Goal: Task Accomplishment & Management: Use online tool/utility

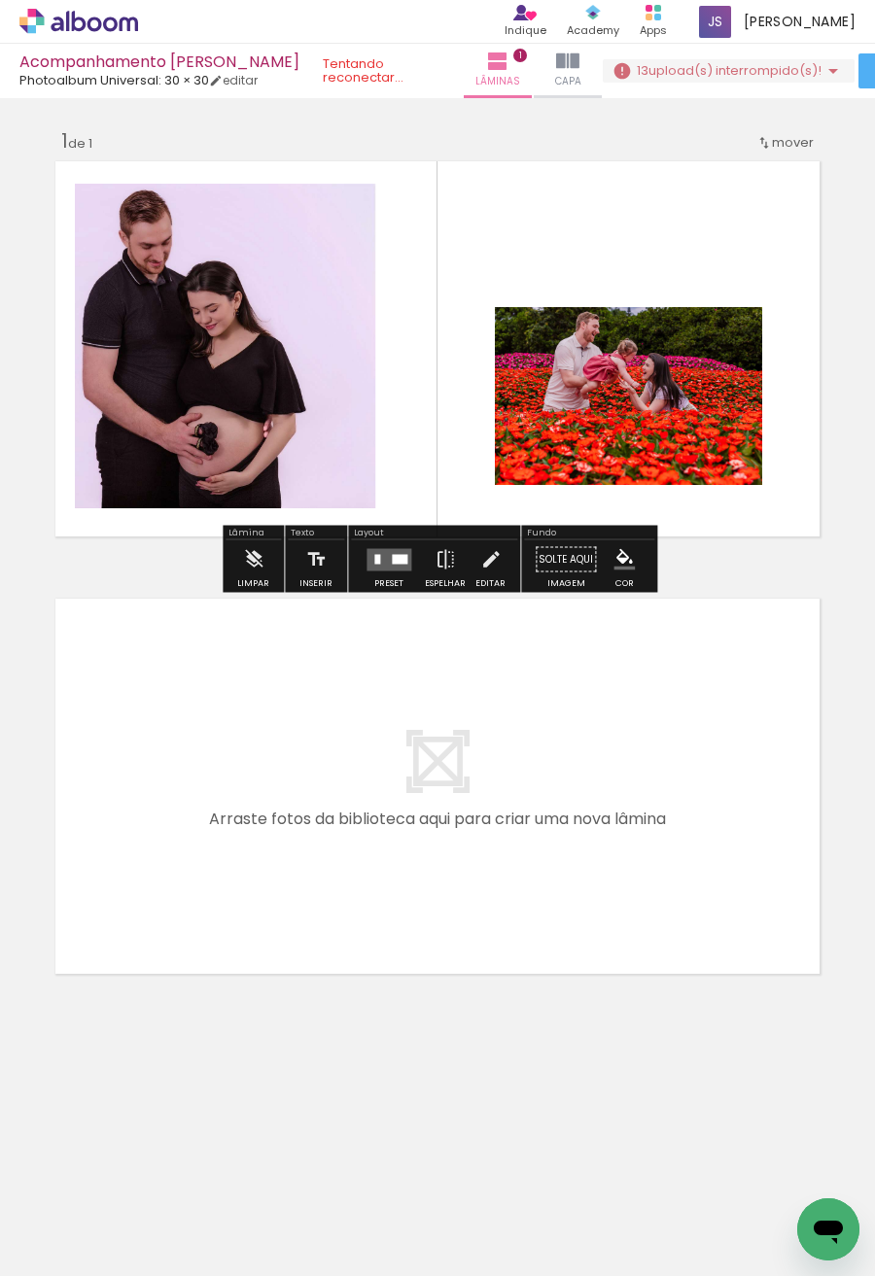
scroll to position [0, 8217]
click at [715, 364] on quentale-photo at bounding box center [629, 396] width 268 height 178
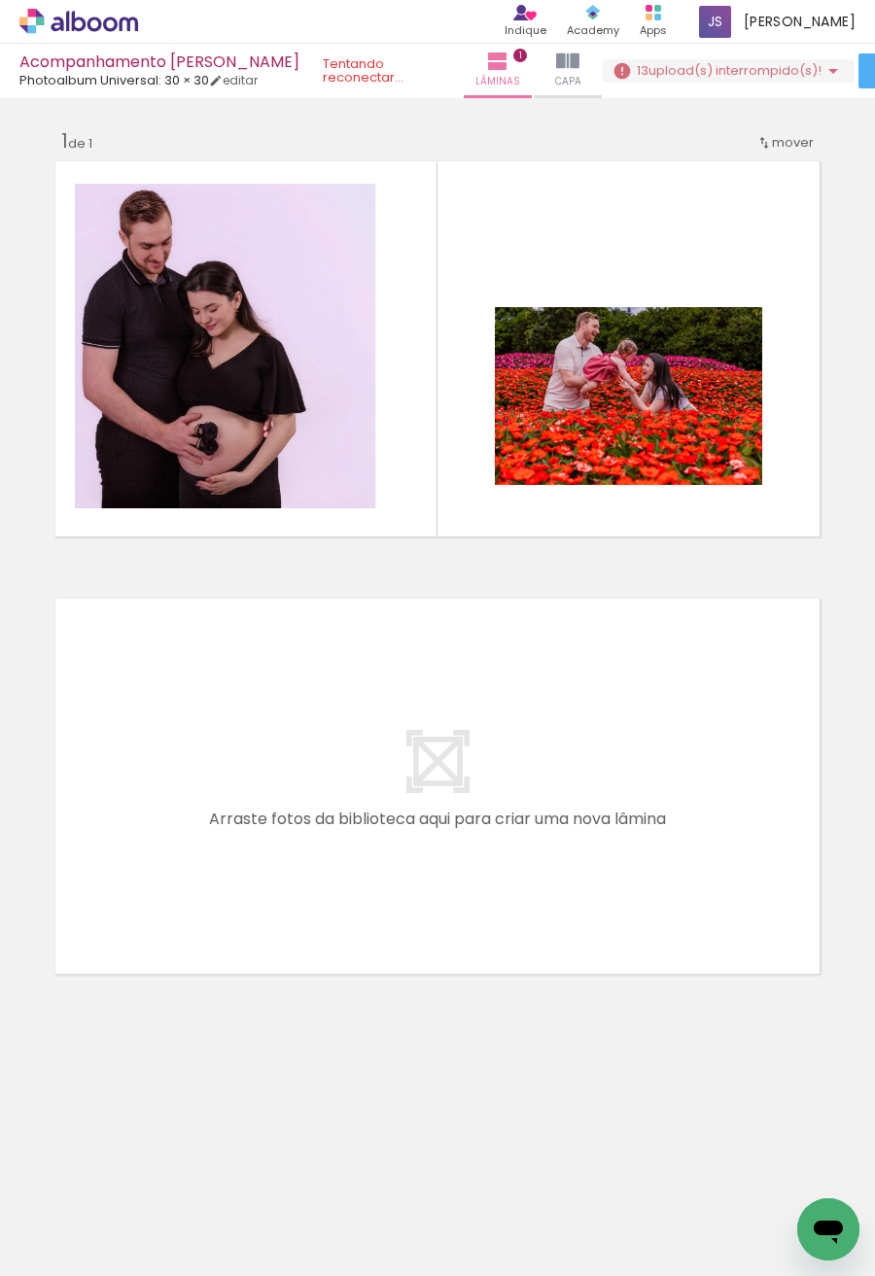
scroll to position [0, 3234]
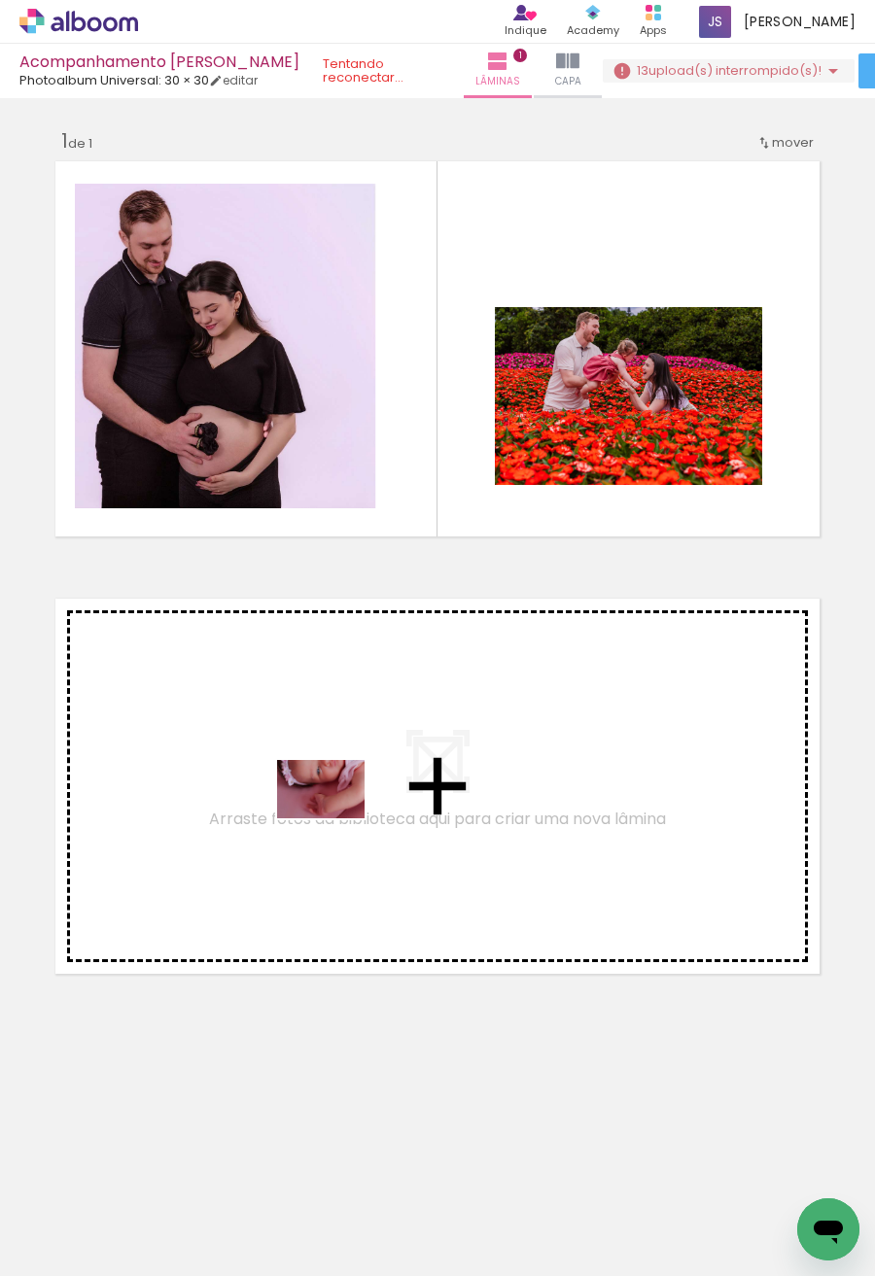
drag, startPoint x: 662, startPoint y: 1206, endPoint x: 335, endPoint y: 818, distance: 507.0
click at [335, 818] on quentale-workspace at bounding box center [437, 638] width 875 height 1276
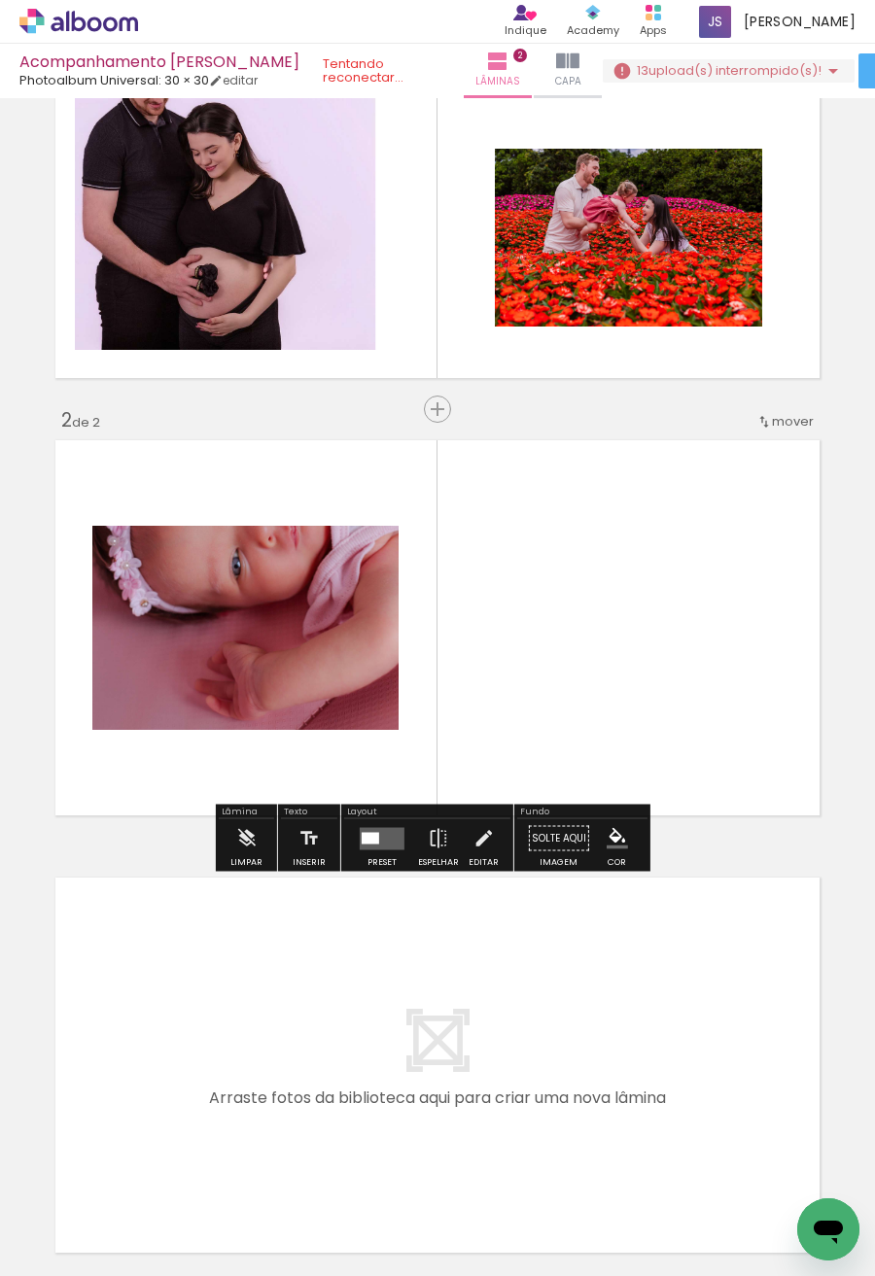
scroll to position [160, 0]
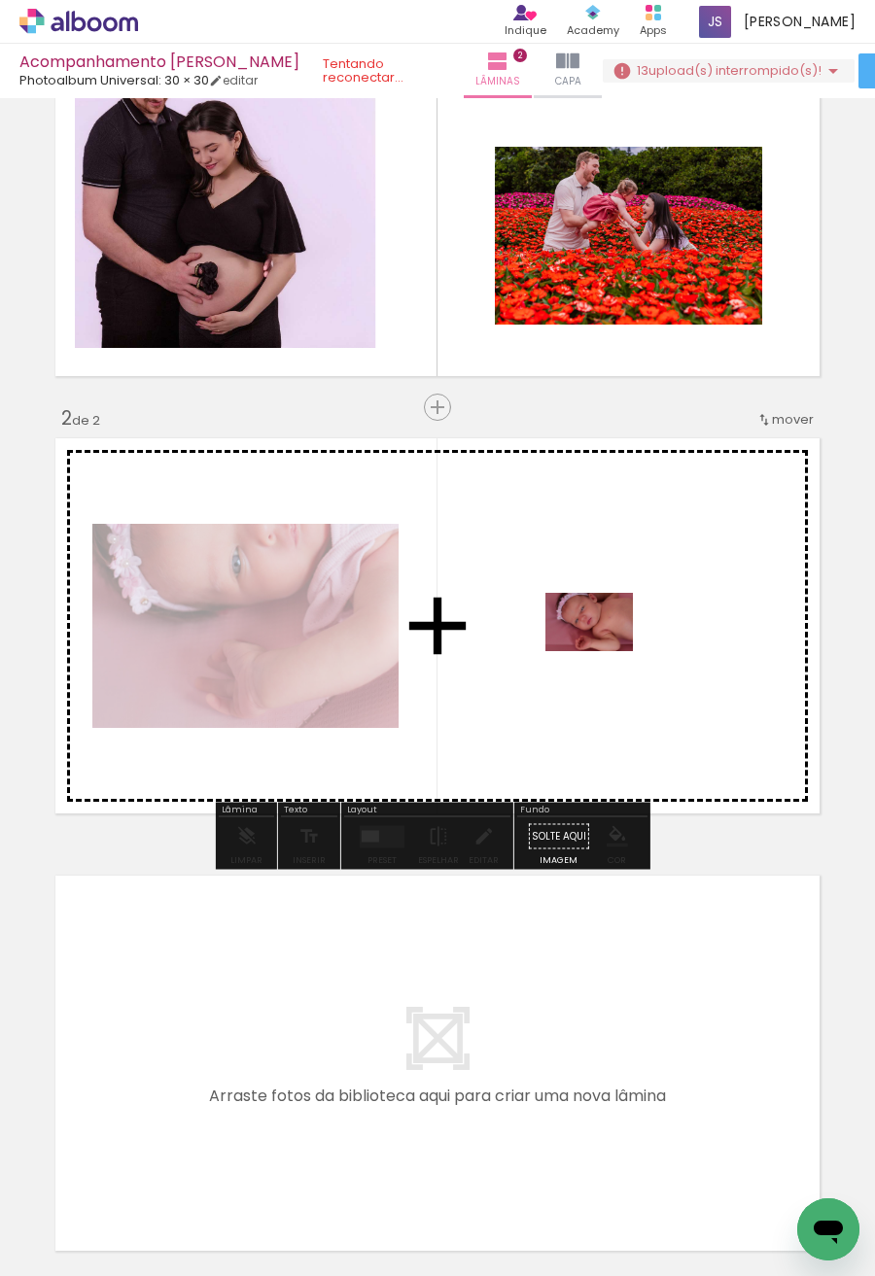
drag, startPoint x: 775, startPoint y: 1217, endPoint x: 604, endPoint y: 651, distance: 591.0
click at [604, 651] on quentale-workspace at bounding box center [437, 638] width 875 height 1276
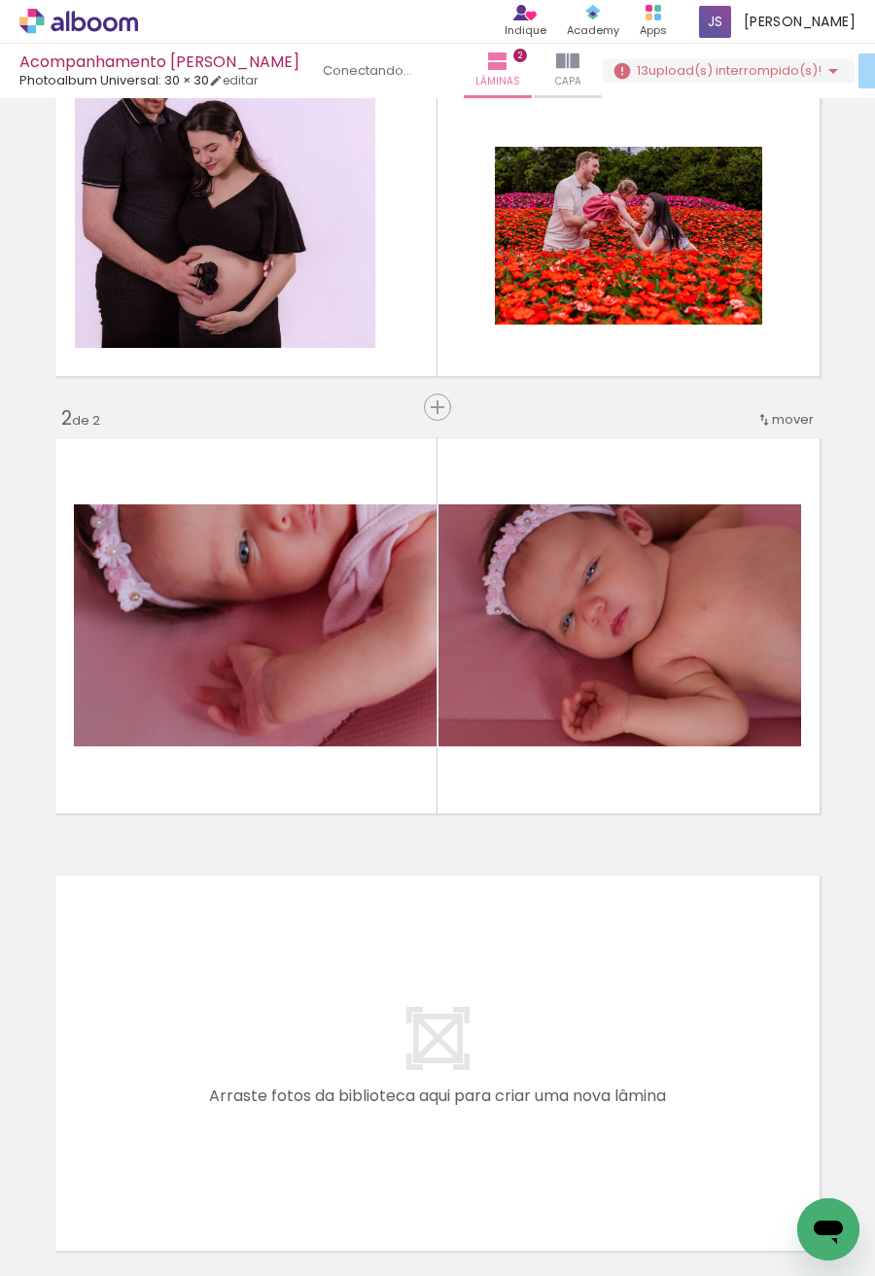
scroll to position [0, 3600]
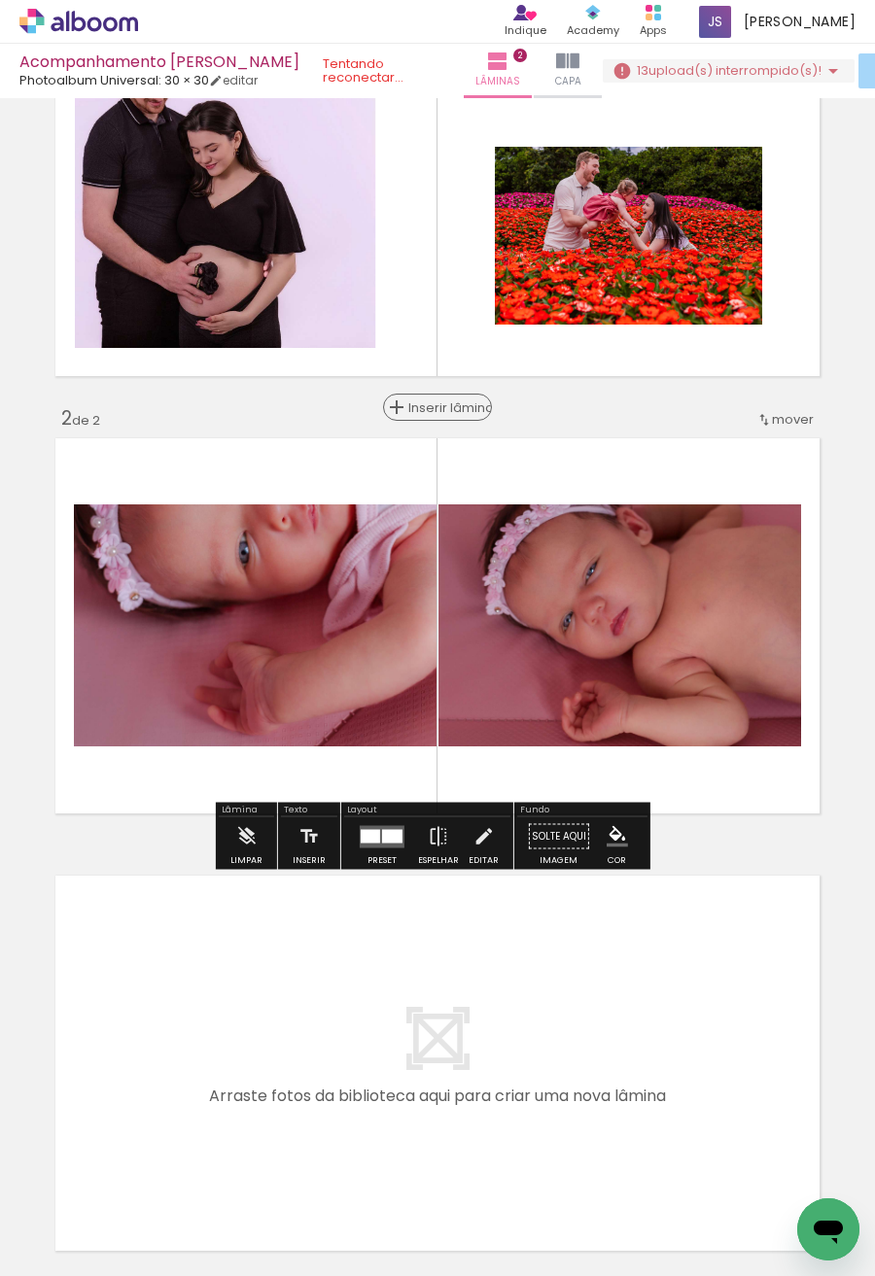
click at [430, 407] on span "Inserir lâmina" at bounding box center [446, 407] width 76 height 13
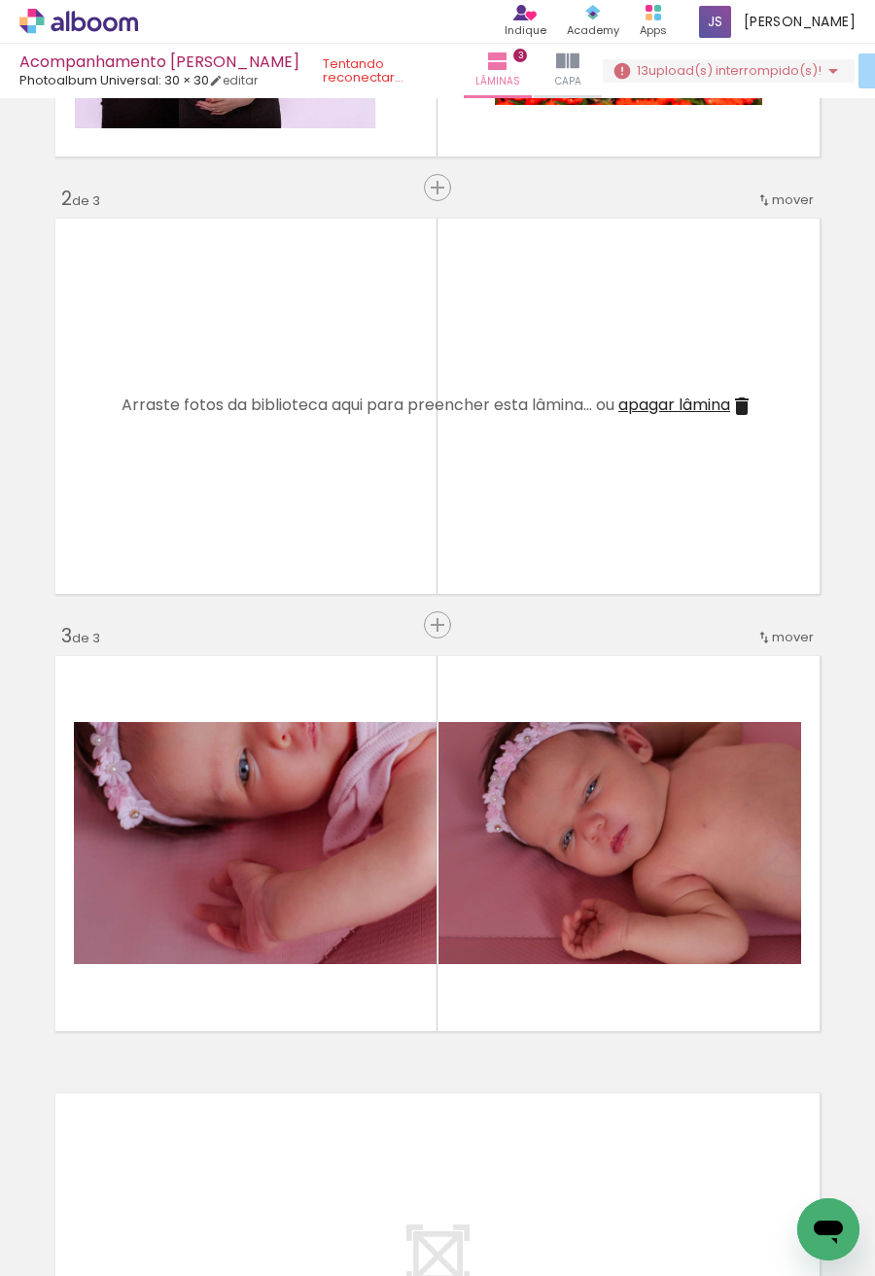
scroll to position [452, 0]
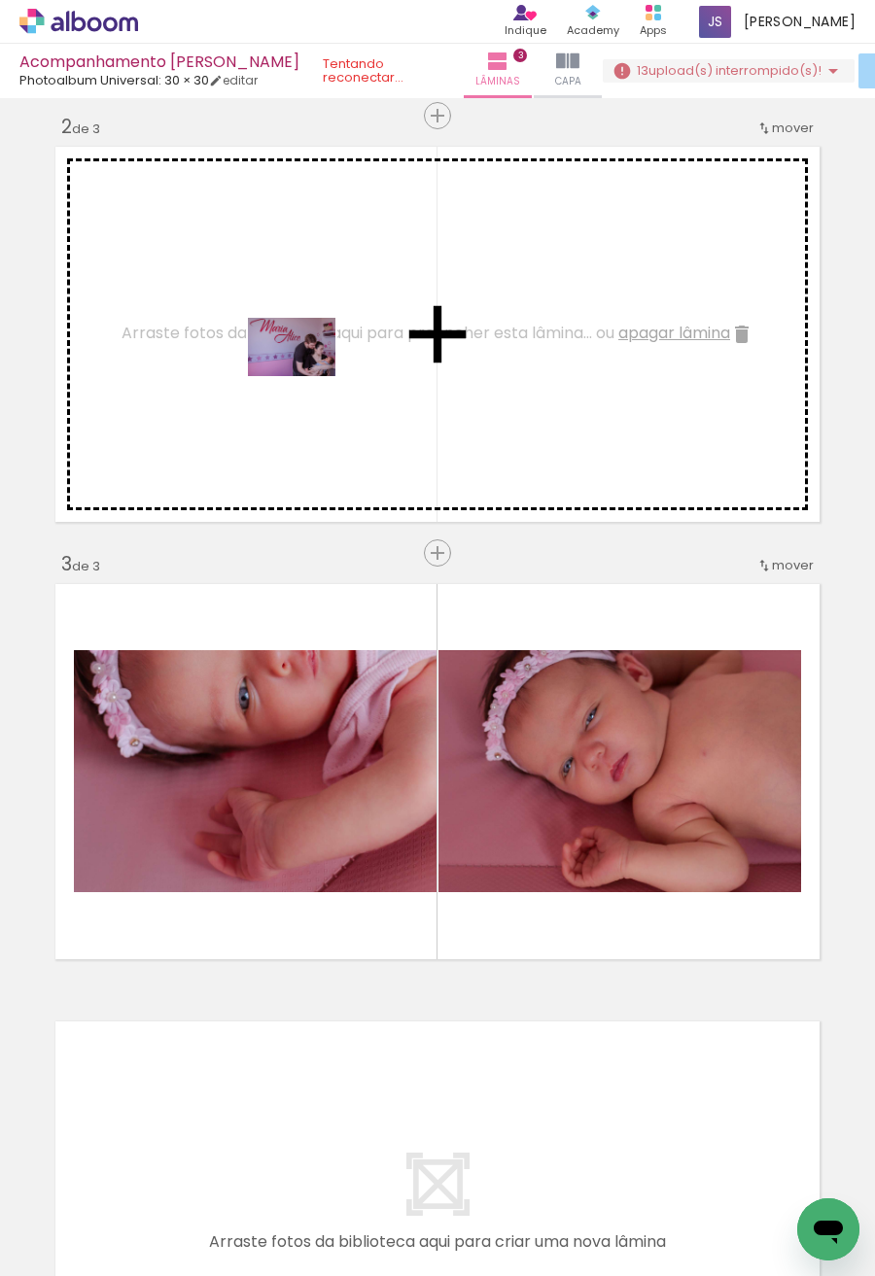
drag, startPoint x: 642, startPoint y: 1223, endPoint x: 306, endPoint y: 376, distance: 910.6
click at [306, 376] on quentale-workspace at bounding box center [437, 638] width 875 height 1276
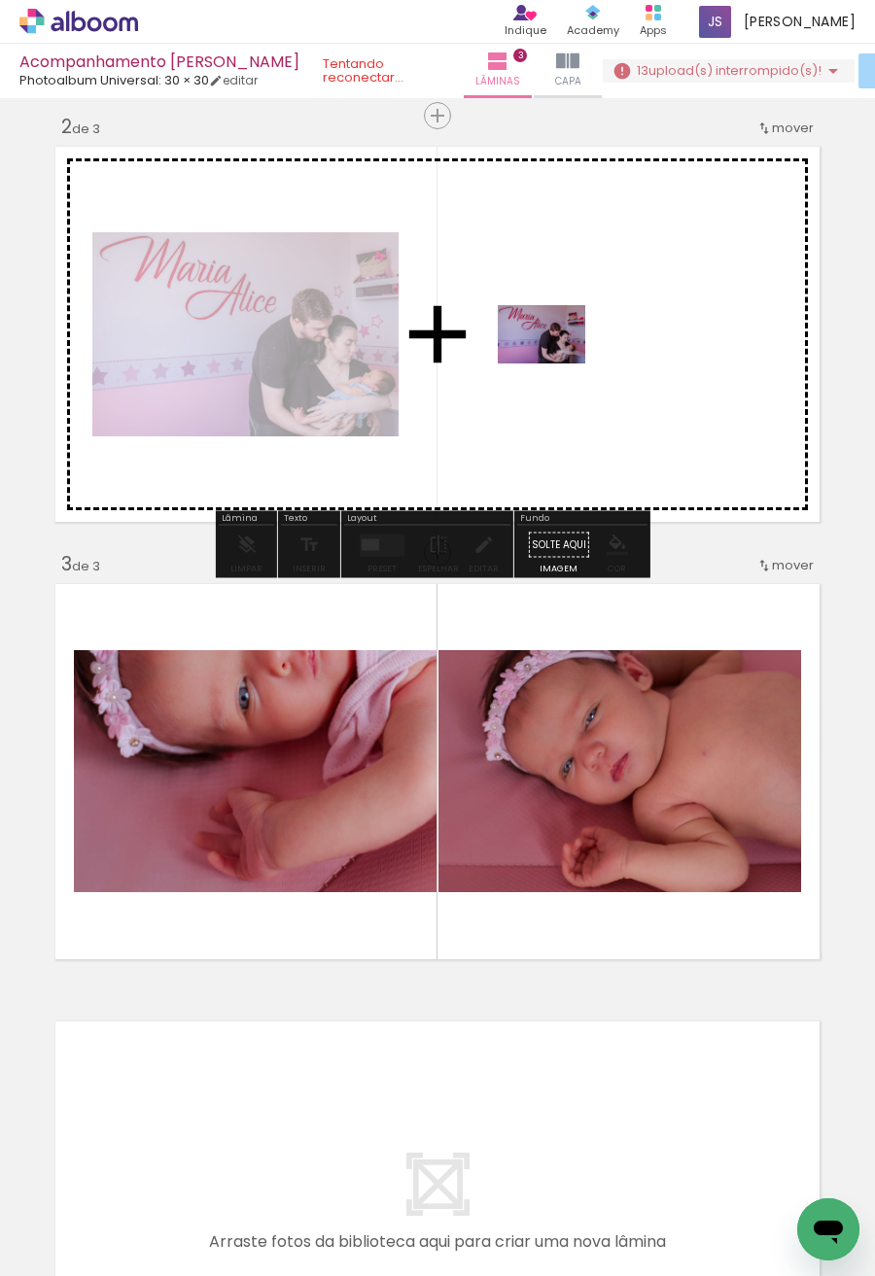
drag, startPoint x: 715, startPoint y: 1211, endPoint x: 607, endPoint y: 338, distance: 879.6
click at [607, 338] on quentale-workspace at bounding box center [437, 638] width 875 height 1276
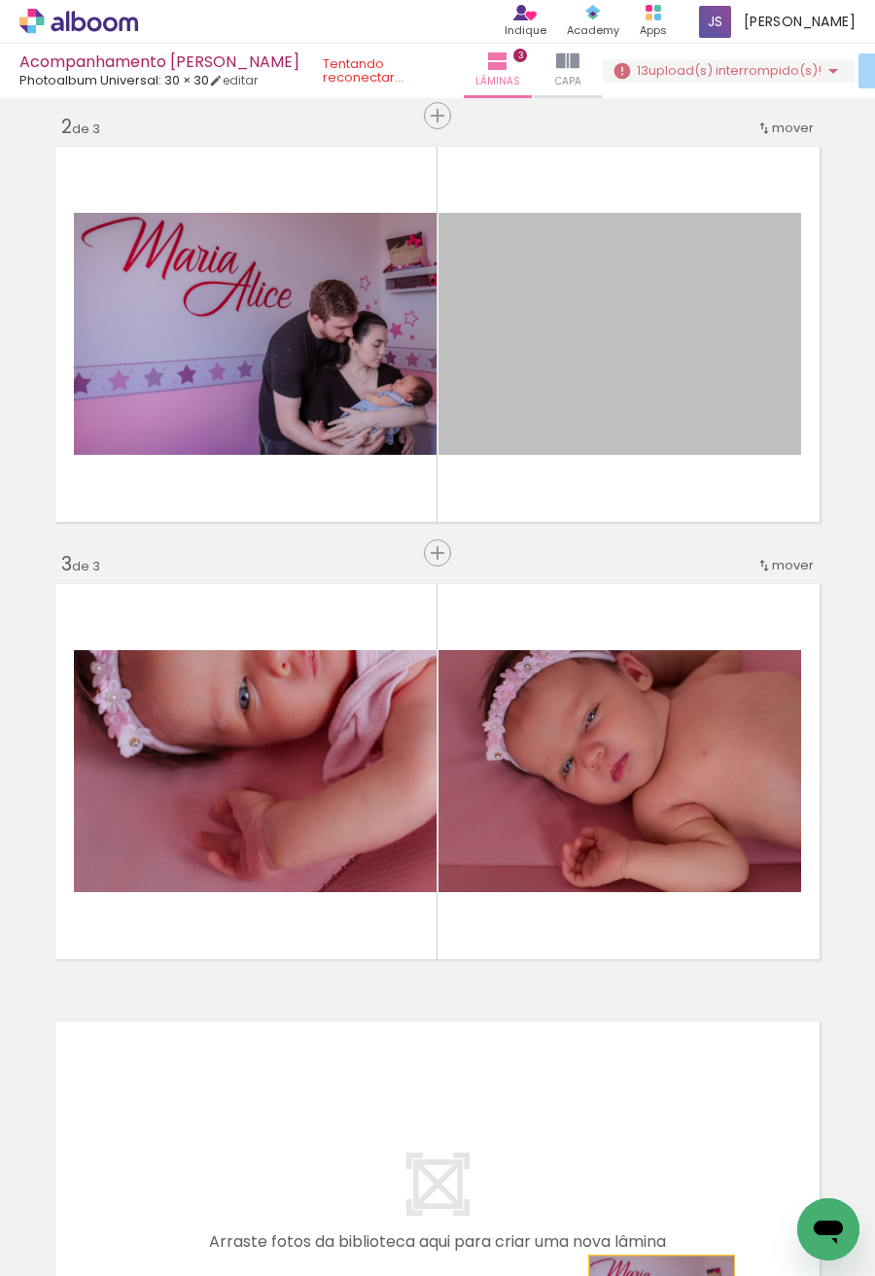
drag, startPoint x: 697, startPoint y: 327, endPoint x: 653, endPoint y: 1304, distance: 978.8
click at [653, 1275] on html "link( href="../../bower_components/polymer/polymer.html" rel="import" ) picture…" at bounding box center [437, 638] width 875 height 1276
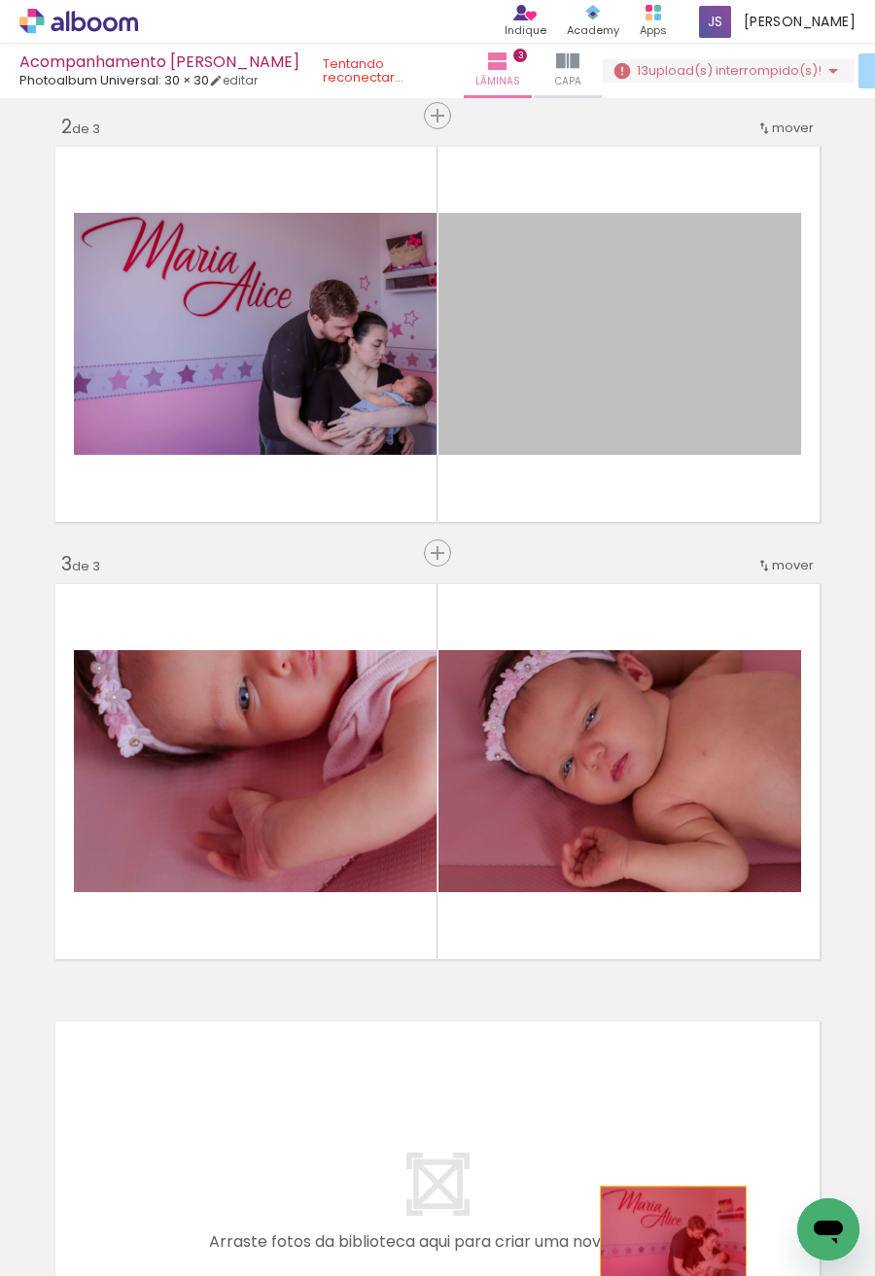
drag, startPoint x: 610, startPoint y: 250, endPoint x: 666, endPoint y: 1235, distance: 987.2
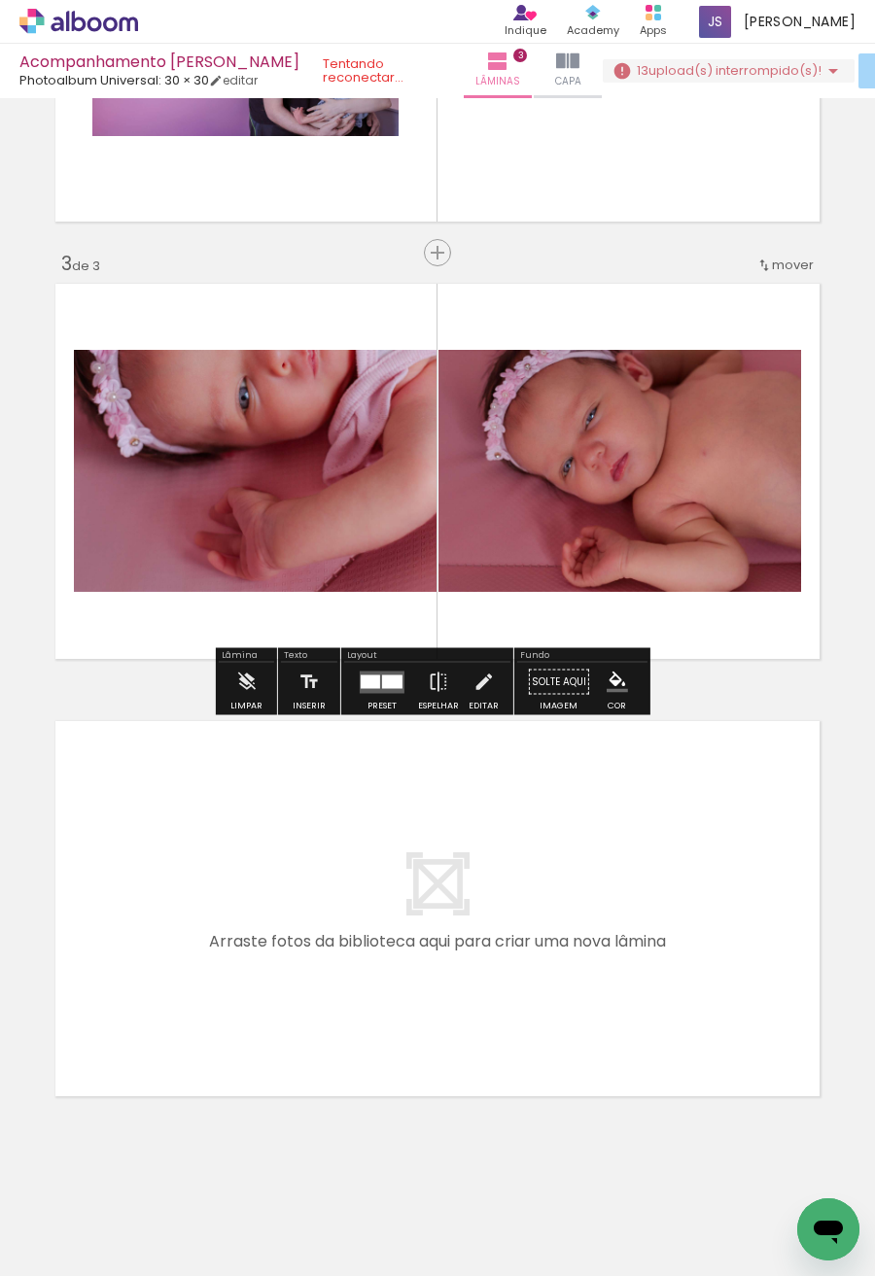
scroll to position [769, 0]
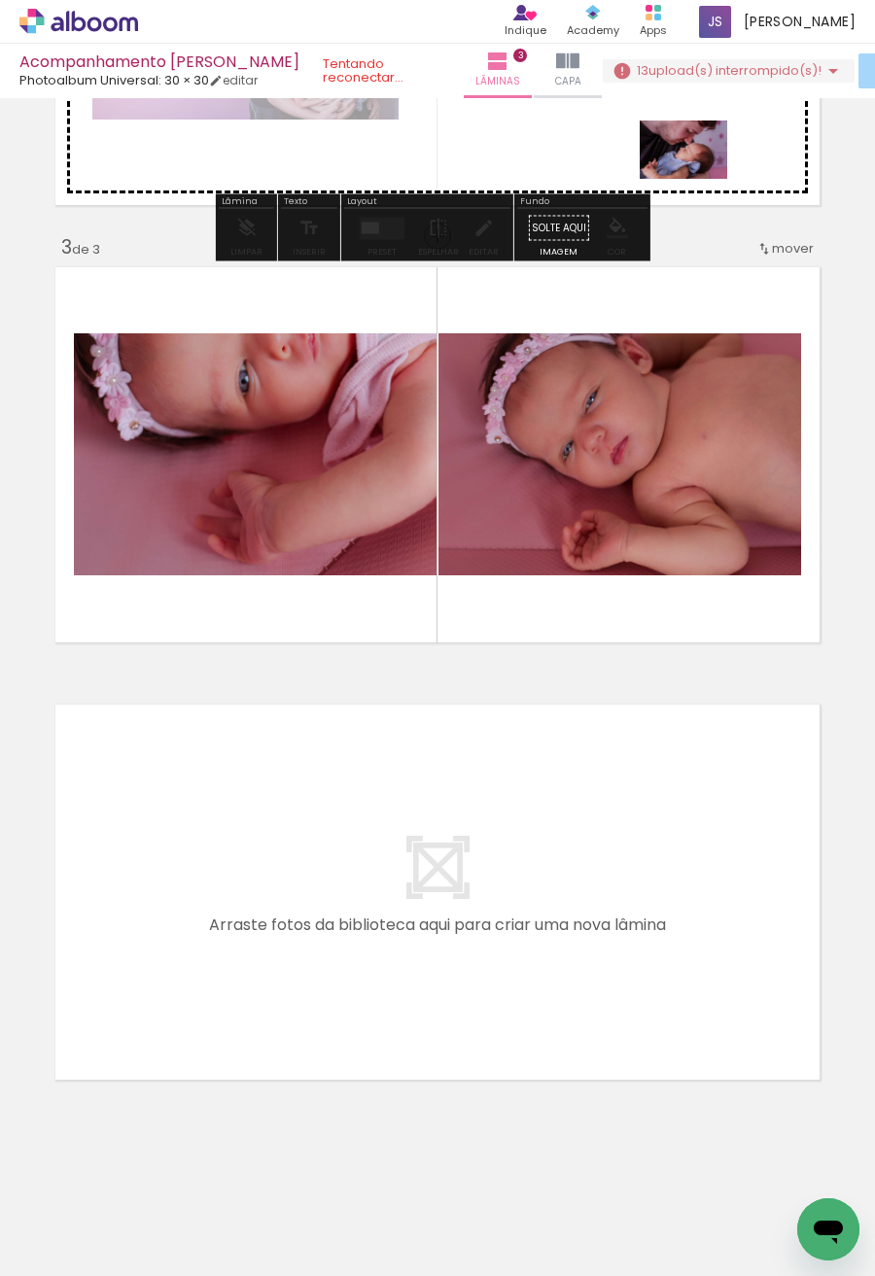
drag, startPoint x: 524, startPoint y: 1218, endPoint x: 698, endPoint y: 179, distance: 1053.5
click at [698, 179] on quentale-workspace at bounding box center [437, 638] width 875 height 1276
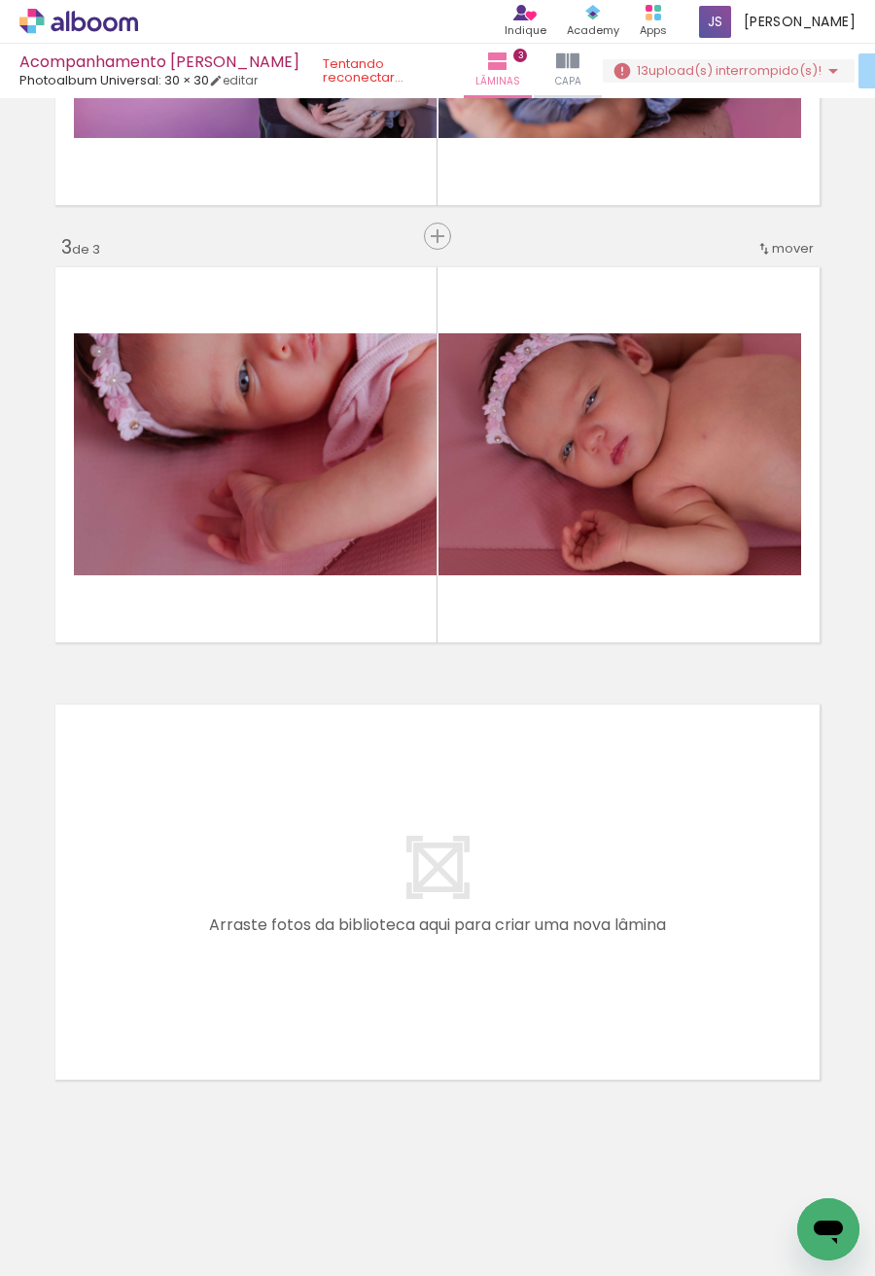
scroll to position [0, 2856]
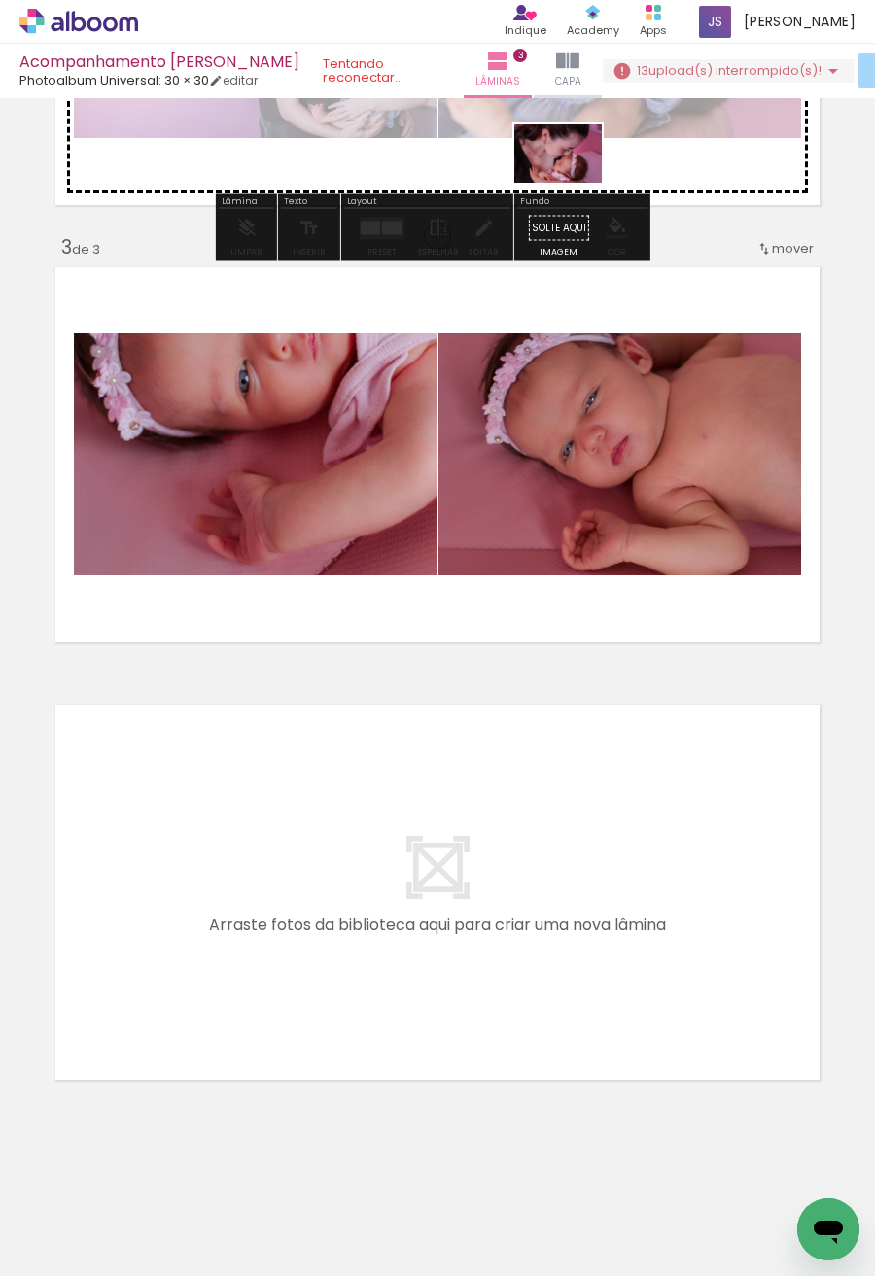
drag, startPoint x: 591, startPoint y: 1214, endPoint x: 573, endPoint y: 183, distance: 1031.5
click at [573, 183] on quentale-workspace at bounding box center [437, 638] width 875 height 1276
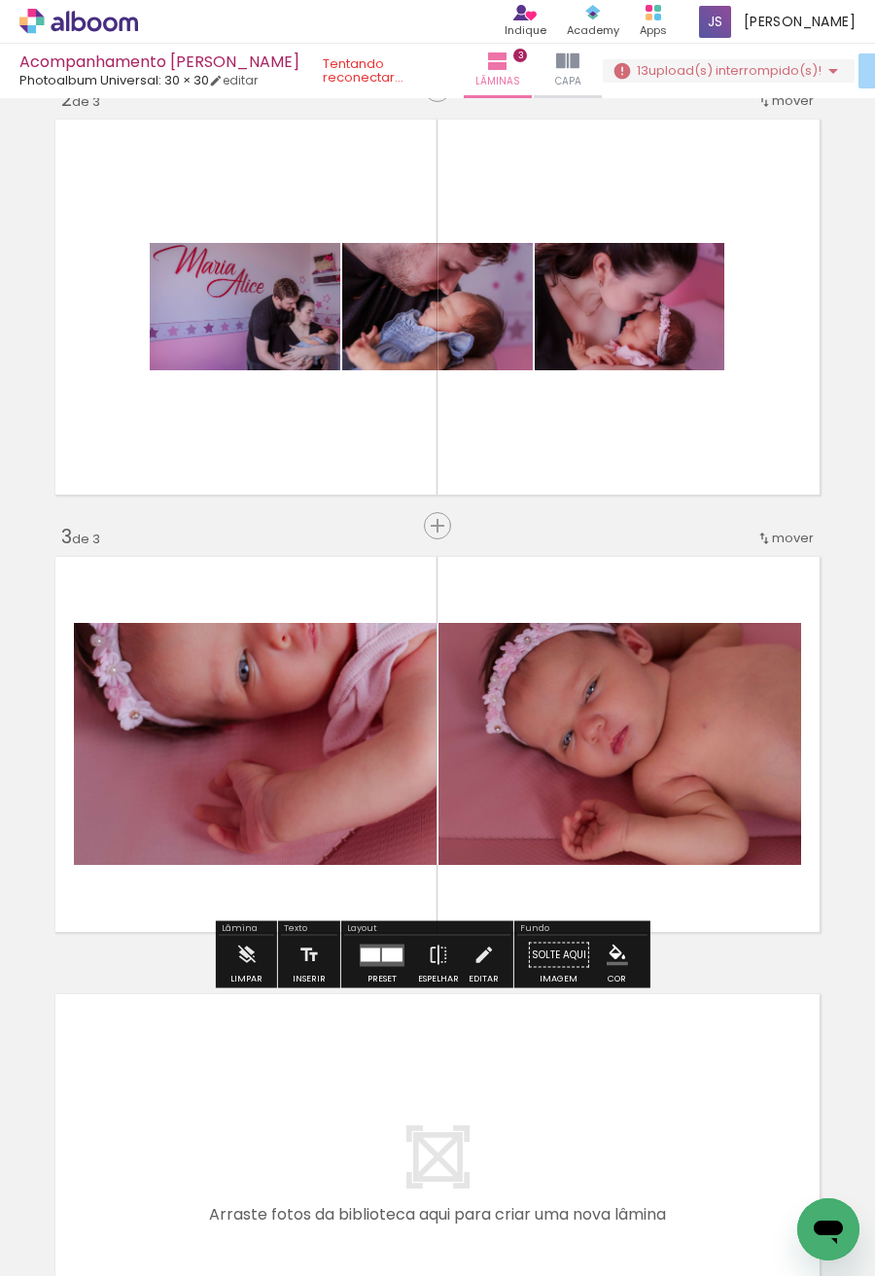
scroll to position [477, 0]
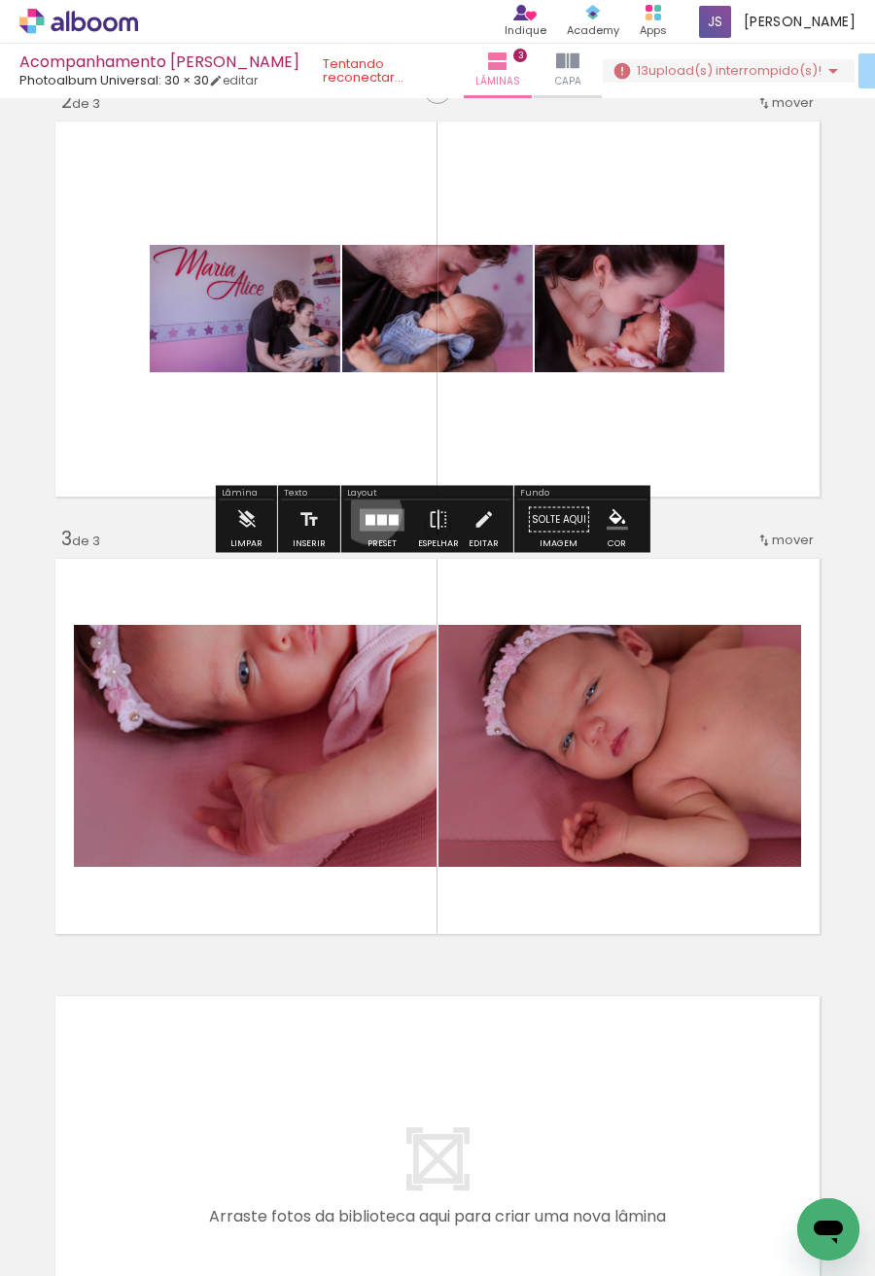
click at [365, 512] on quentale-layouter at bounding box center [382, 519] width 45 height 22
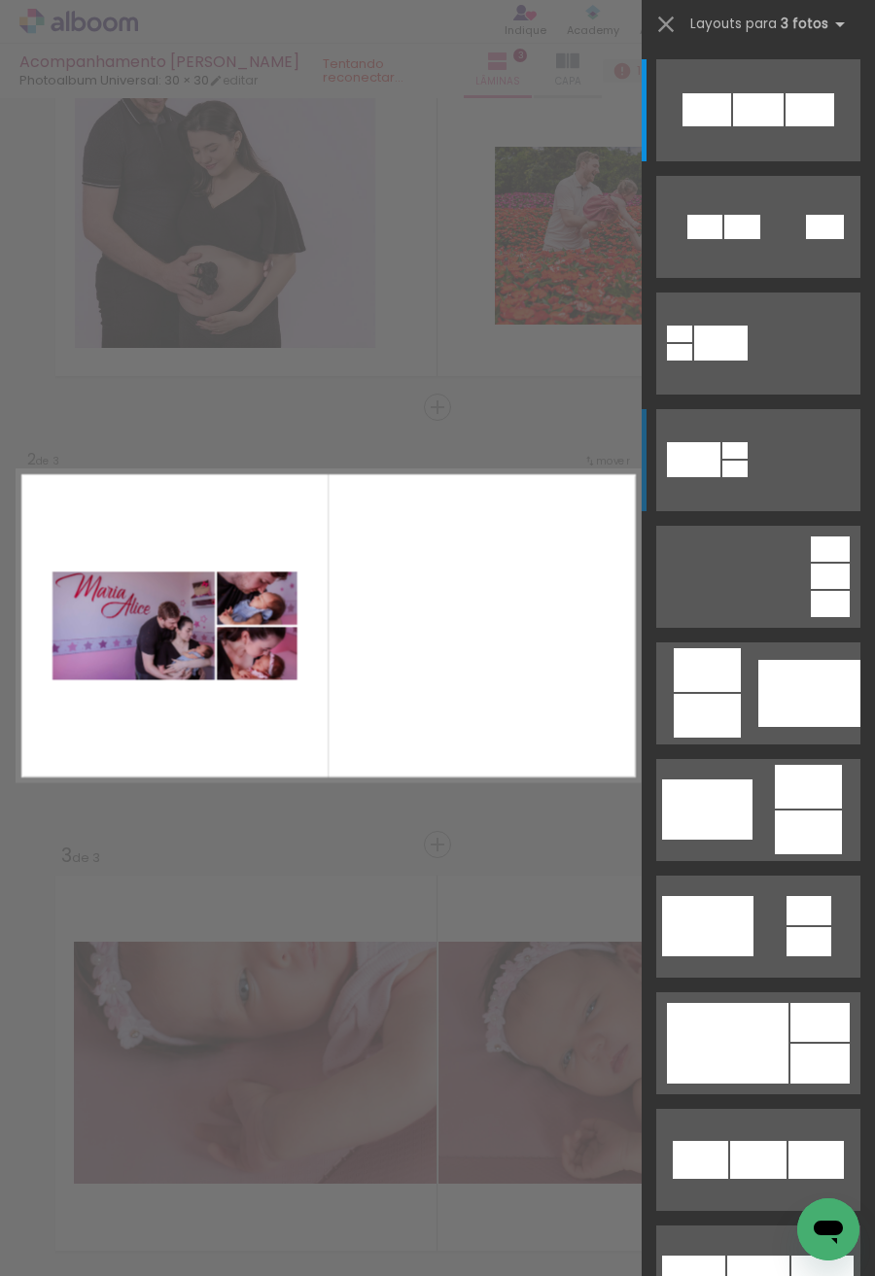
scroll to position [160, 0]
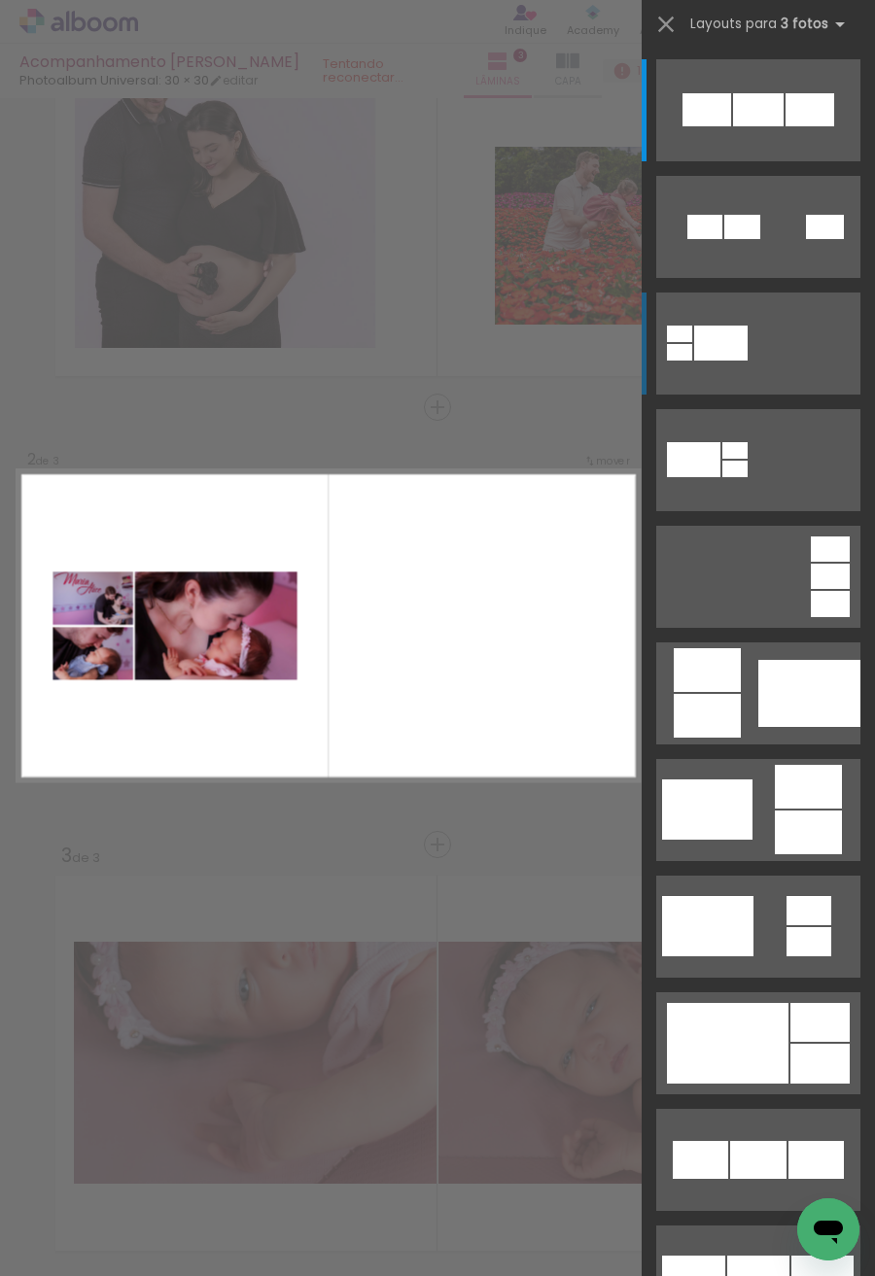
click at [746, 330] on quentale-layouter at bounding box center [758, 344] width 204 height 102
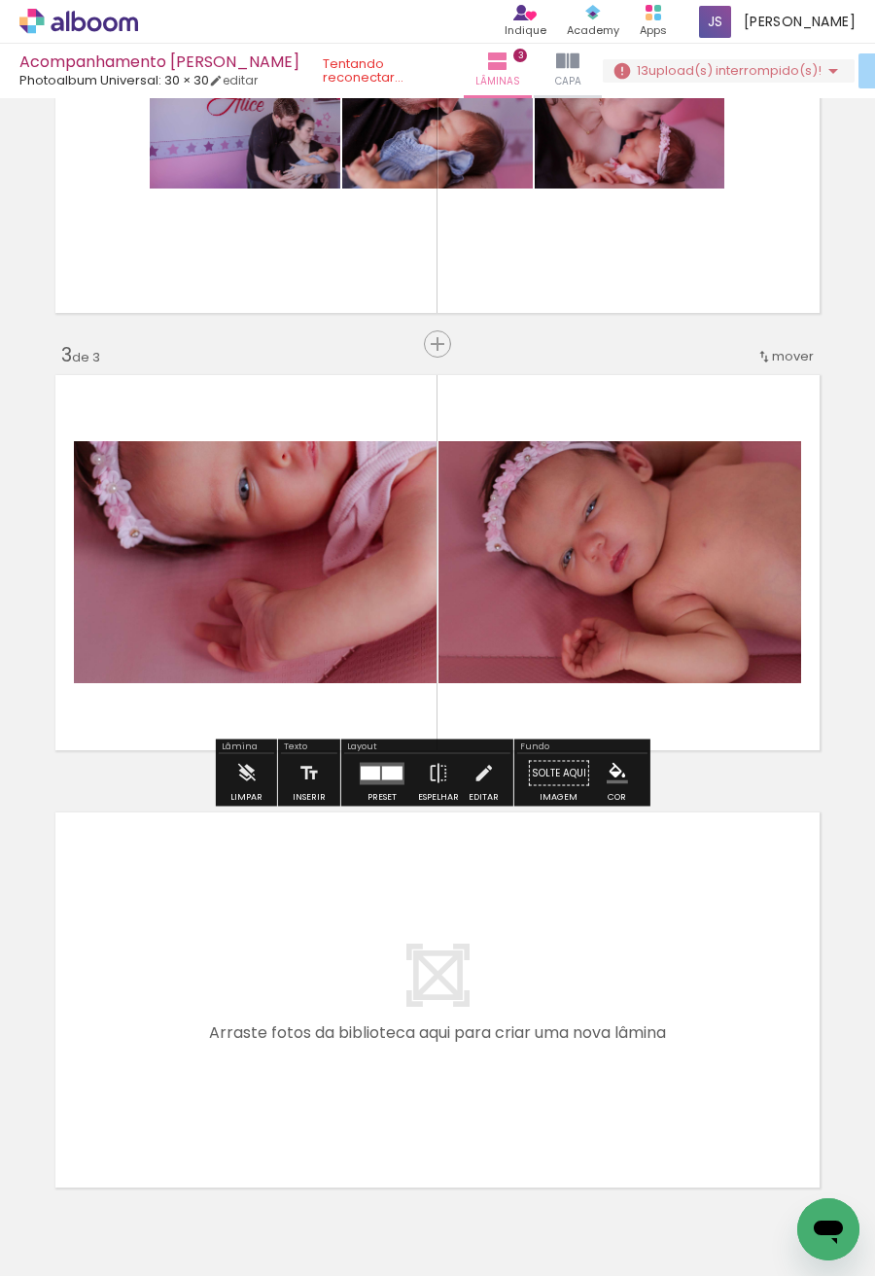
scroll to position [477, 0]
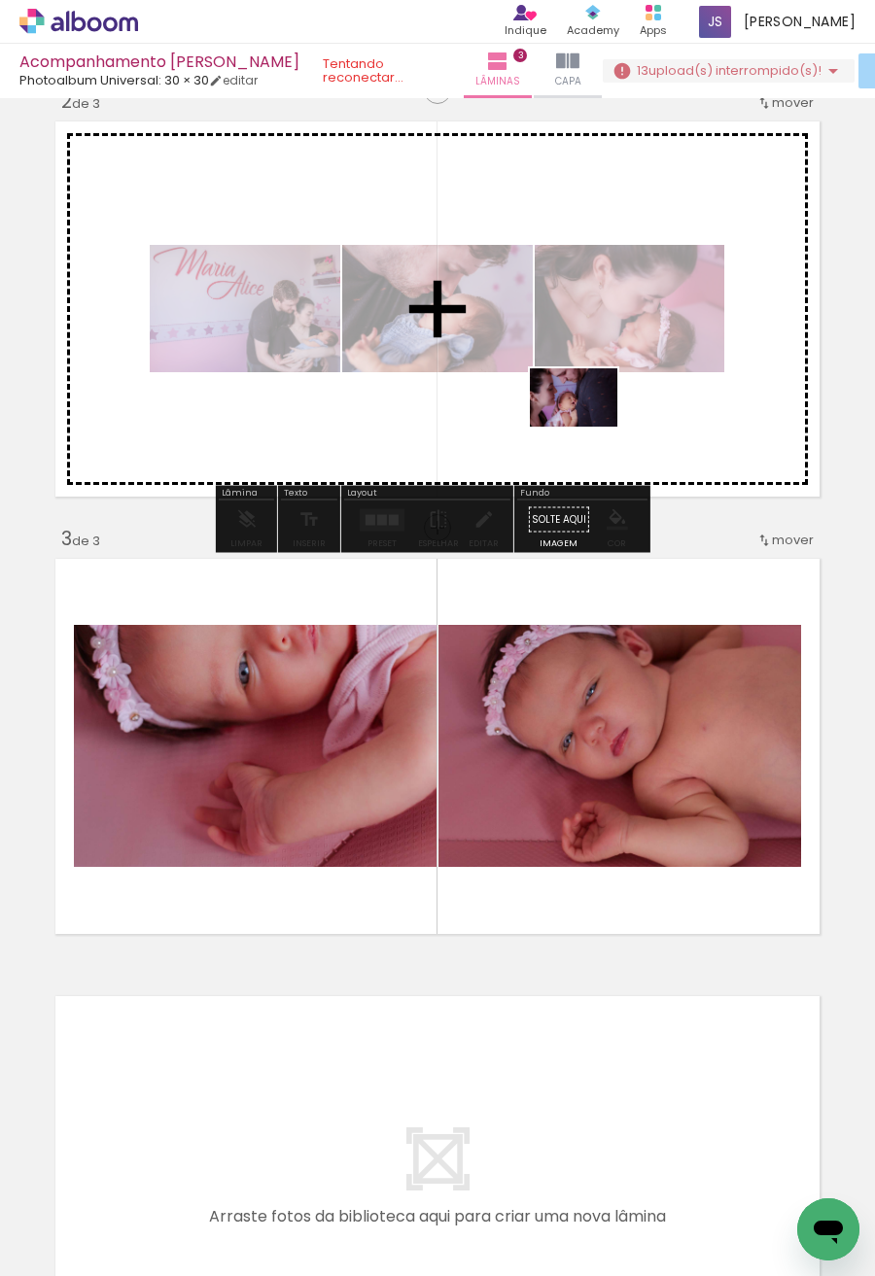
drag, startPoint x: 506, startPoint y: 1222, endPoint x: 588, endPoint y: 427, distance: 799.3
click at [588, 427] on quentale-workspace at bounding box center [437, 638] width 875 height 1276
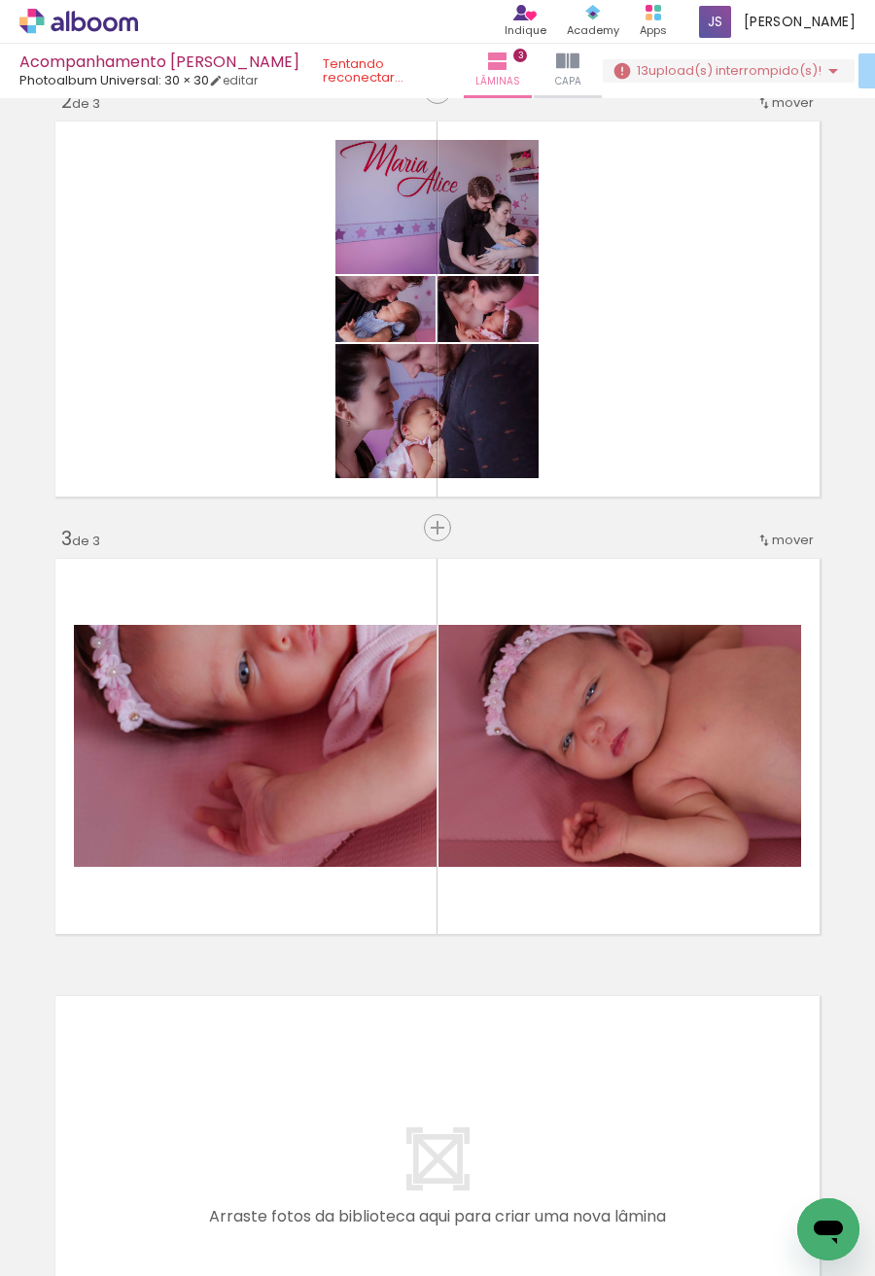
scroll to position [0, 3149]
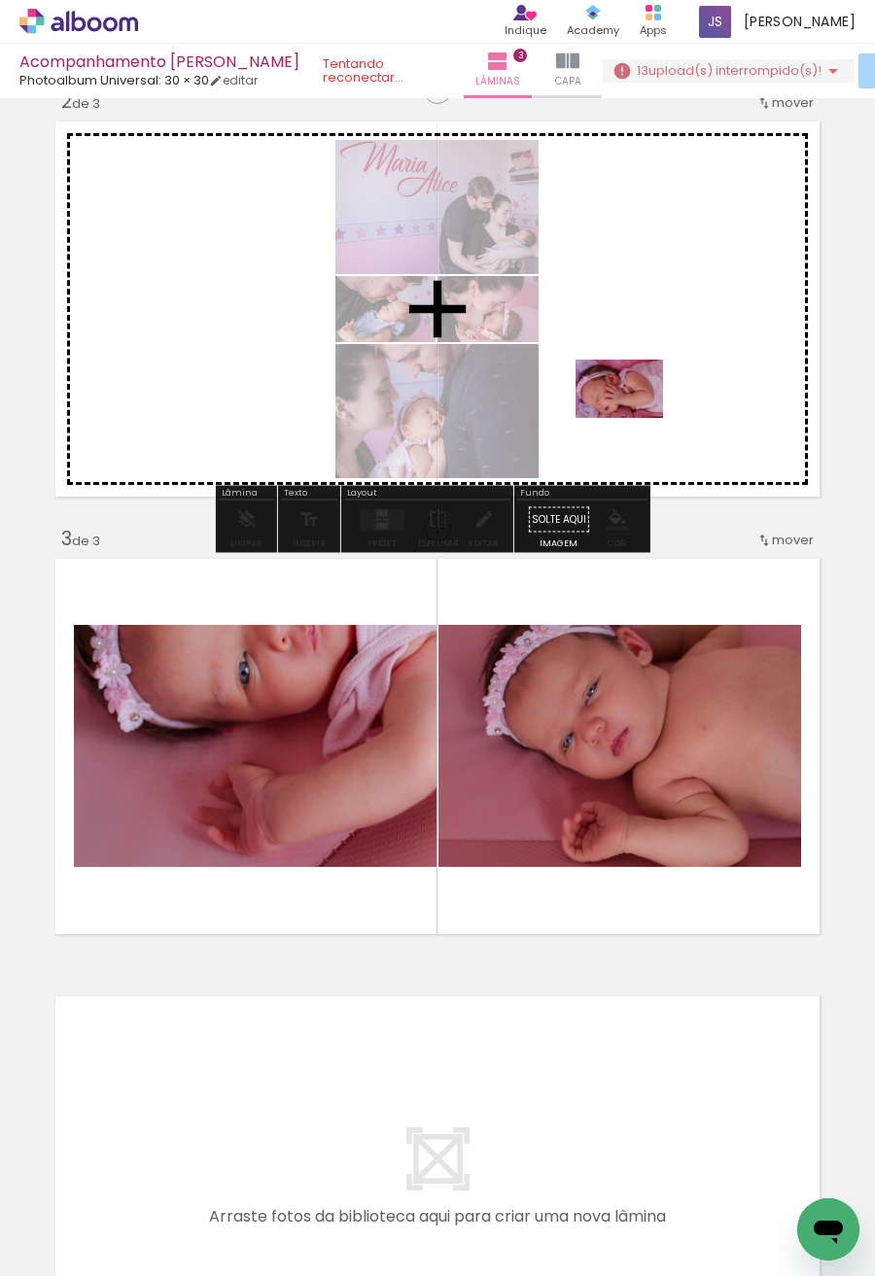
drag, startPoint x: 535, startPoint y: 1223, endPoint x: 634, endPoint y: 418, distance: 810.9
click at [634, 418] on quentale-workspace at bounding box center [437, 638] width 875 height 1276
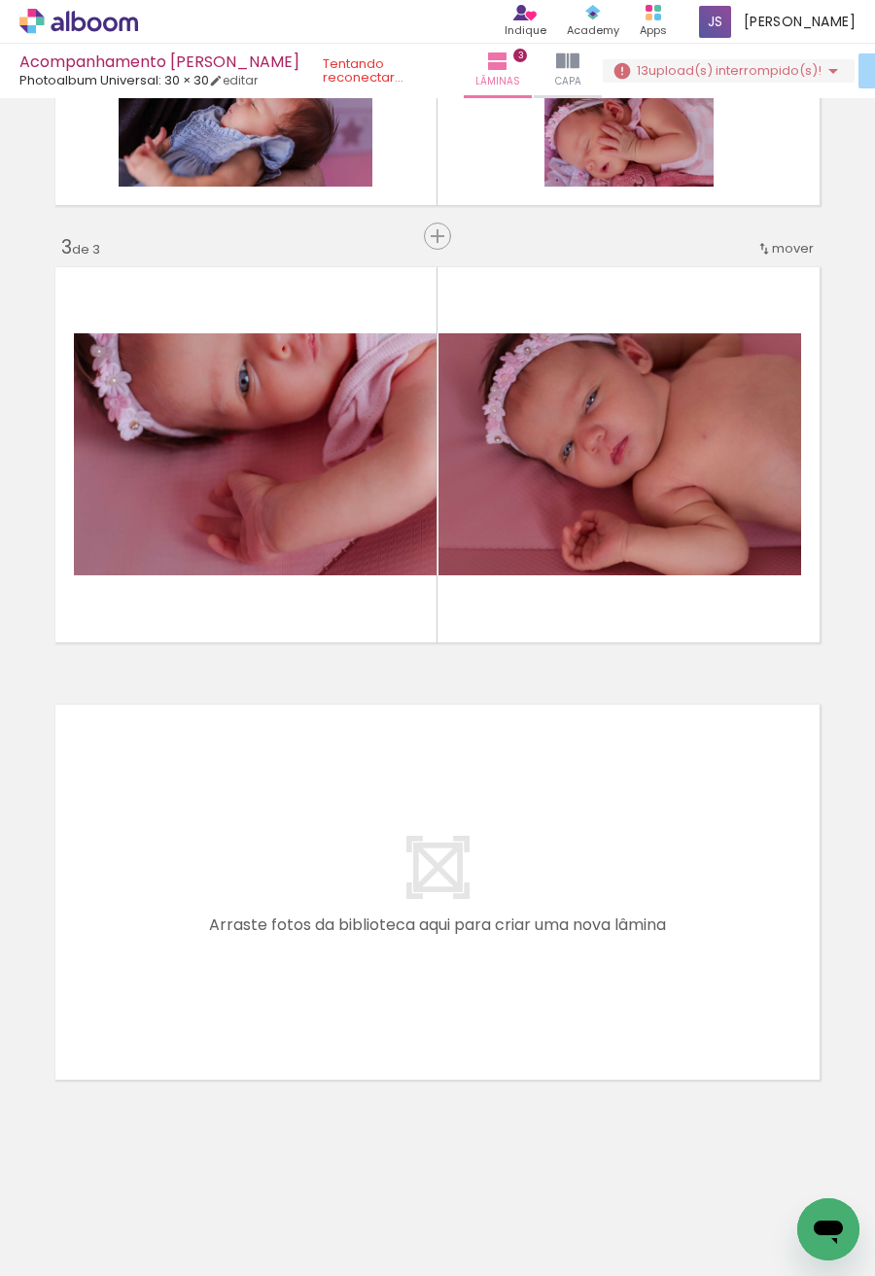
scroll to position [0, 4248]
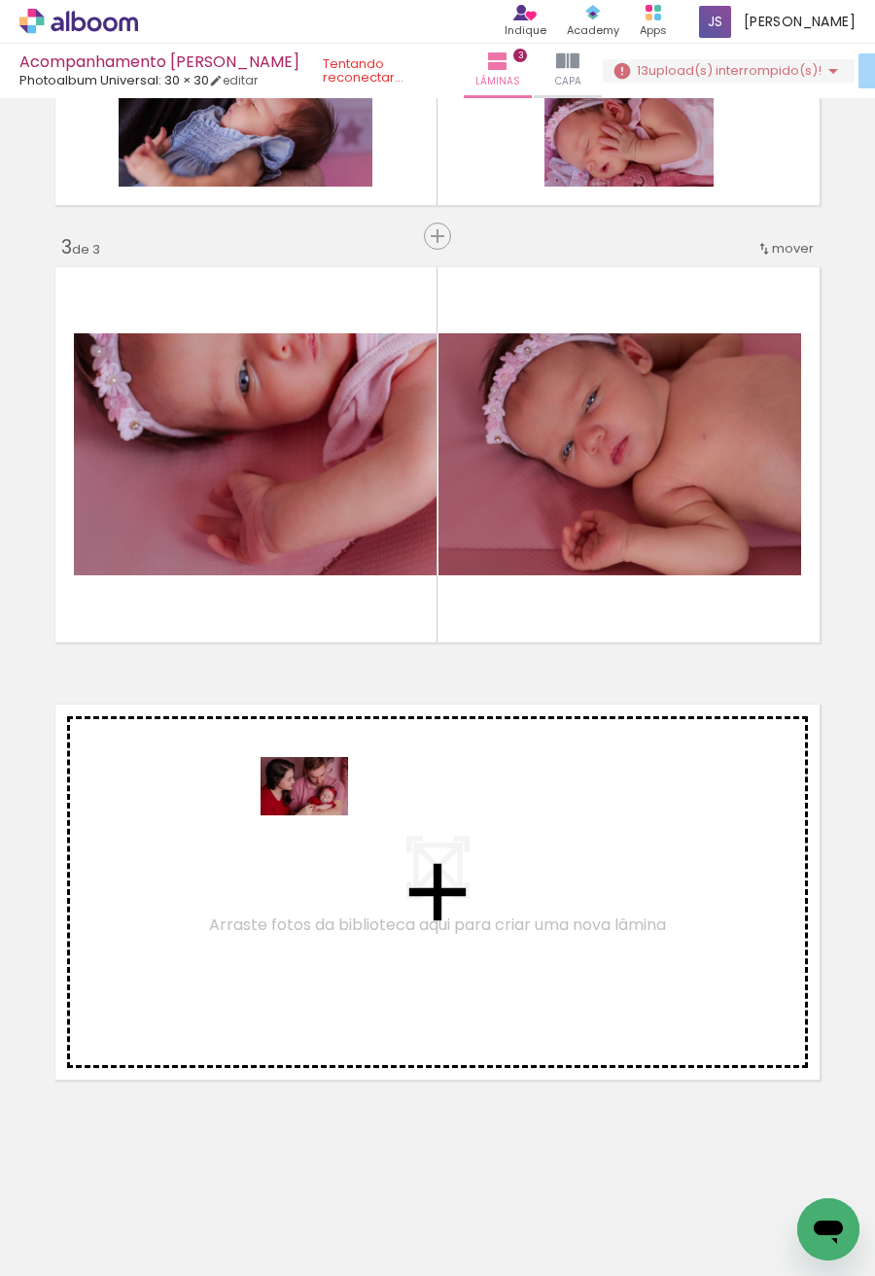
drag, startPoint x: 222, startPoint y: 1226, endPoint x: 322, endPoint y: 807, distance: 430.7
click at [322, 807] on quentale-workspace at bounding box center [437, 638] width 875 height 1276
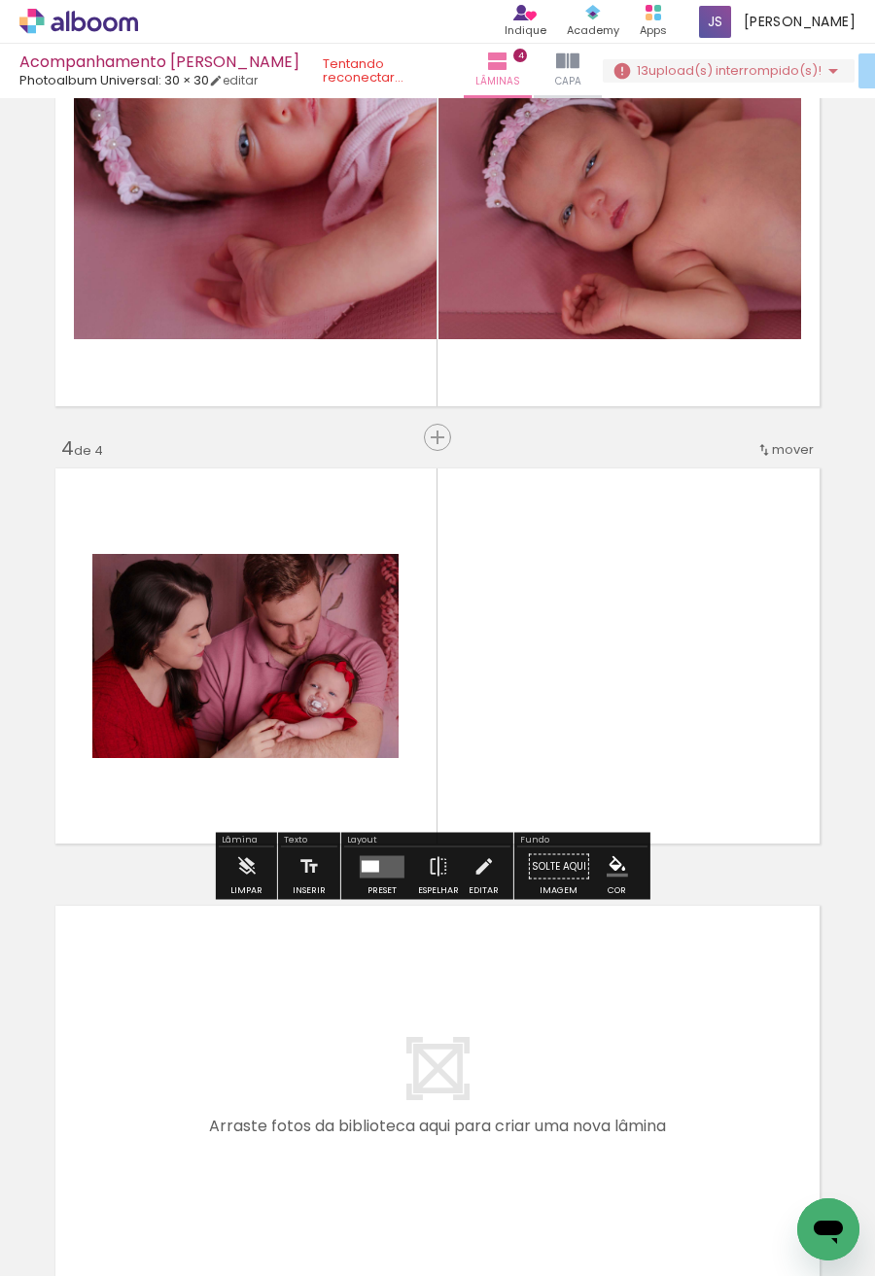
scroll to position [1035, 0]
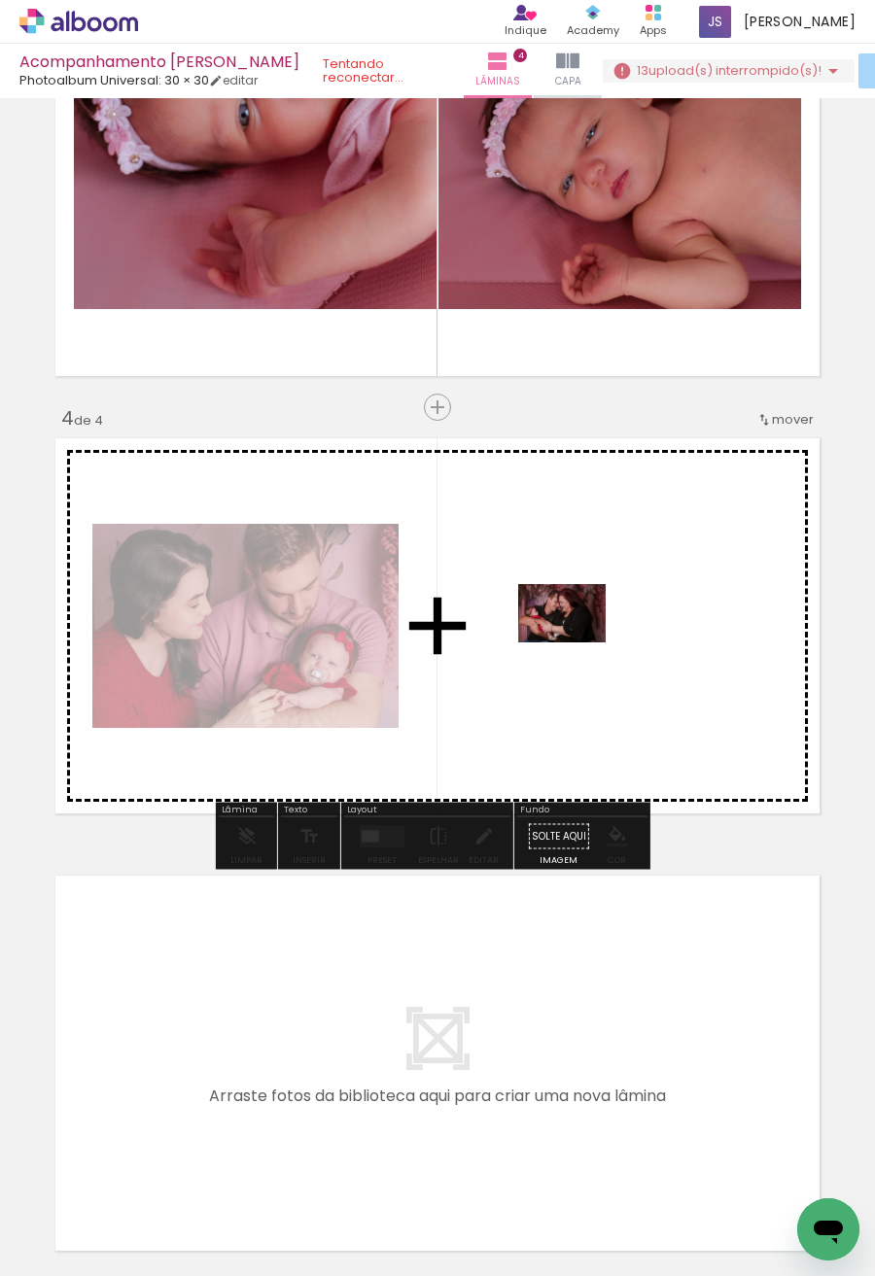
drag, startPoint x: 304, startPoint y: 1224, endPoint x: 576, endPoint y: 642, distance: 641.8
click at [576, 642] on quentale-workspace at bounding box center [437, 638] width 875 height 1276
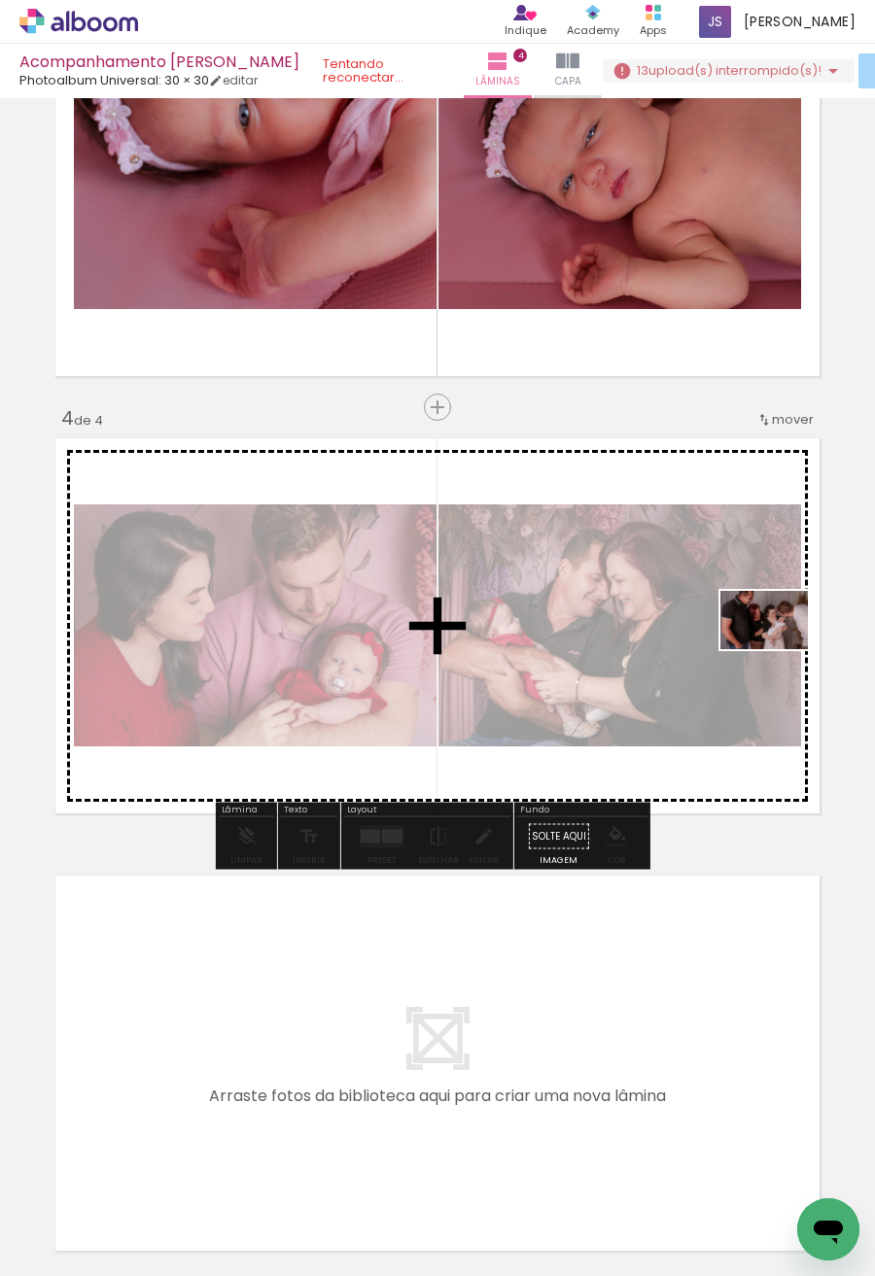
drag, startPoint x: 626, startPoint y: 1221, endPoint x: 779, endPoint y: 649, distance: 591.6
click at [779, 649] on quentale-workspace at bounding box center [437, 638] width 875 height 1276
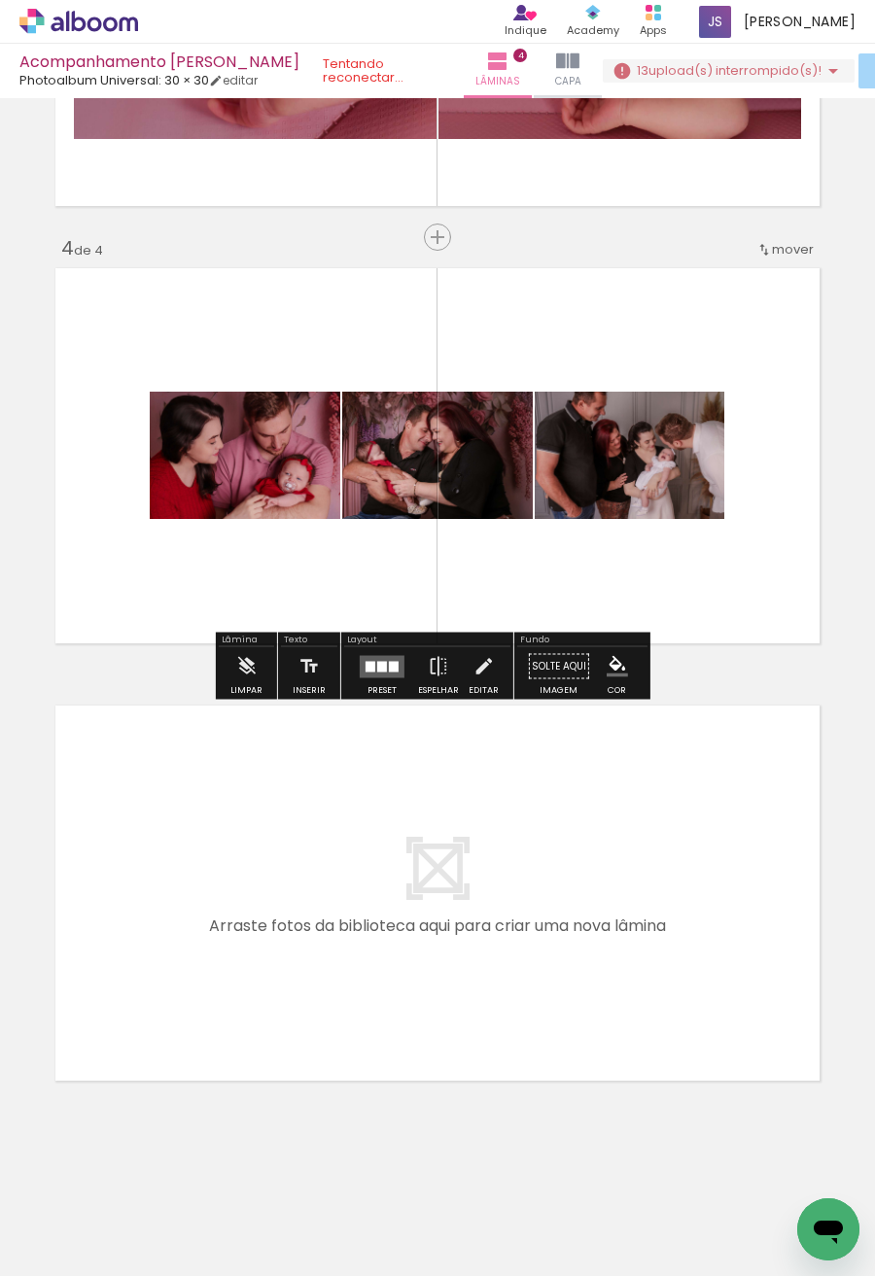
scroll to position [1206, 0]
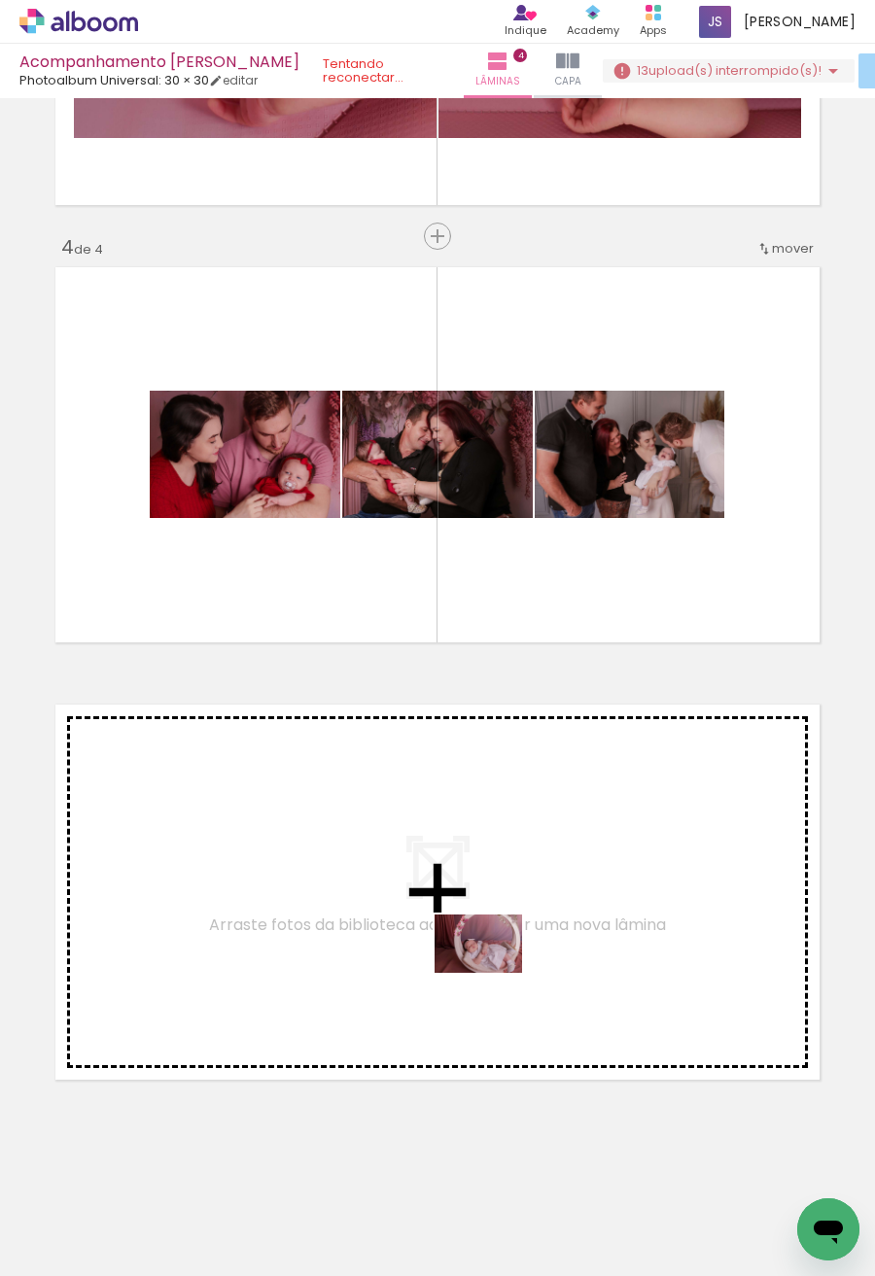
drag, startPoint x: 434, startPoint y: 1229, endPoint x: 493, endPoint y: 973, distance: 262.2
click at [493, 973] on quentale-workspace at bounding box center [437, 638] width 875 height 1276
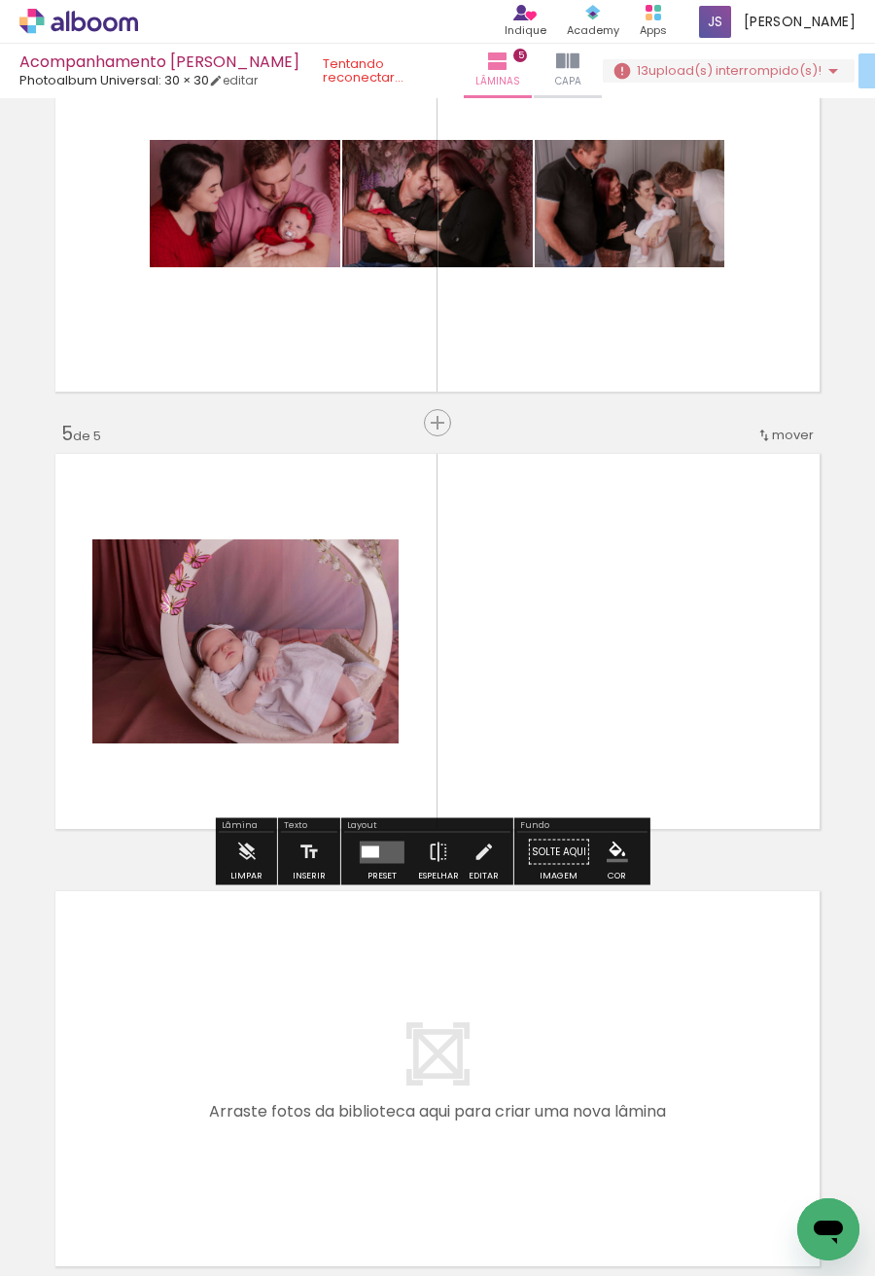
scroll to position [1473, 0]
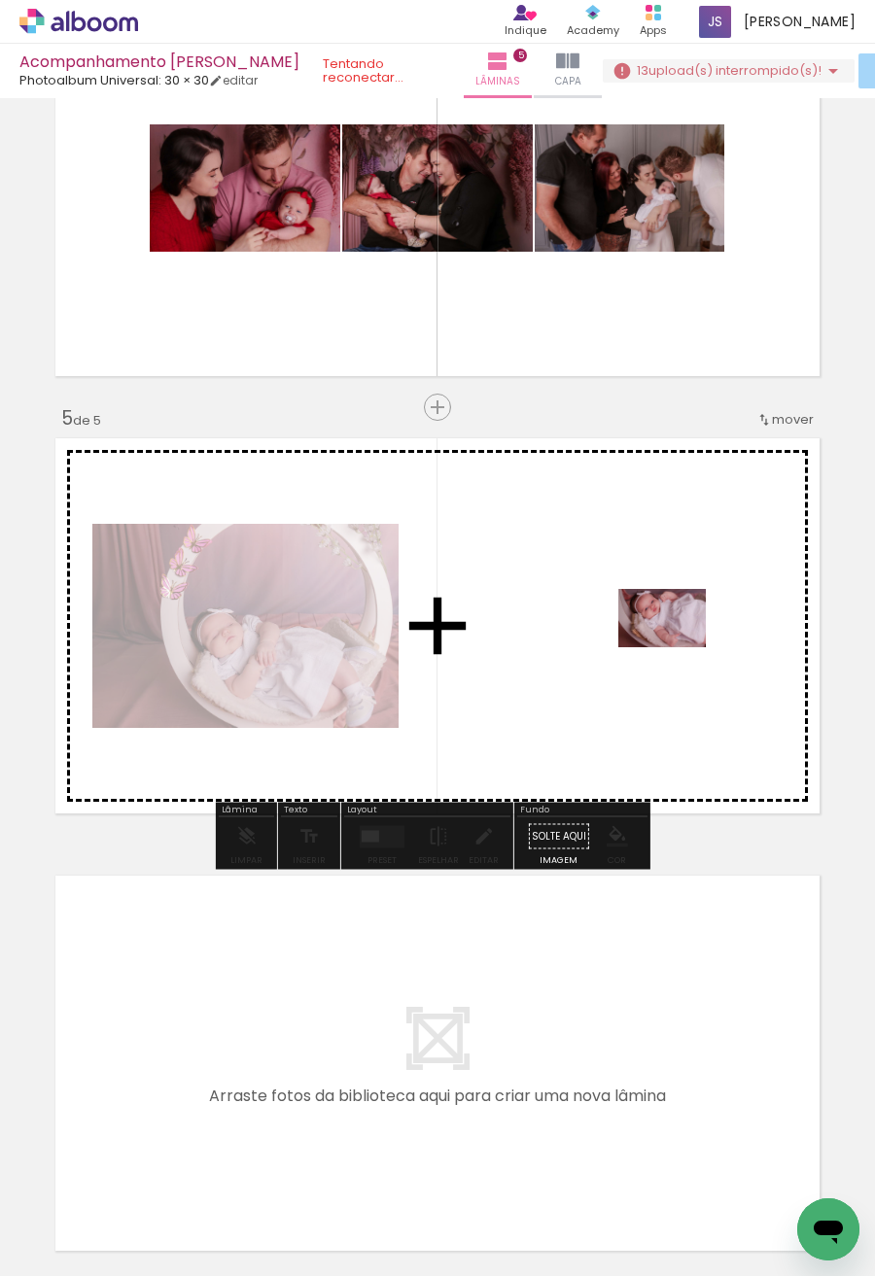
drag, startPoint x: 533, startPoint y: 1215, endPoint x: 682, endPoint y: 628, distance: 605.9
click at [682, 628] on quentale-workspace at bounding box center [437, 638] width 875 height 1276
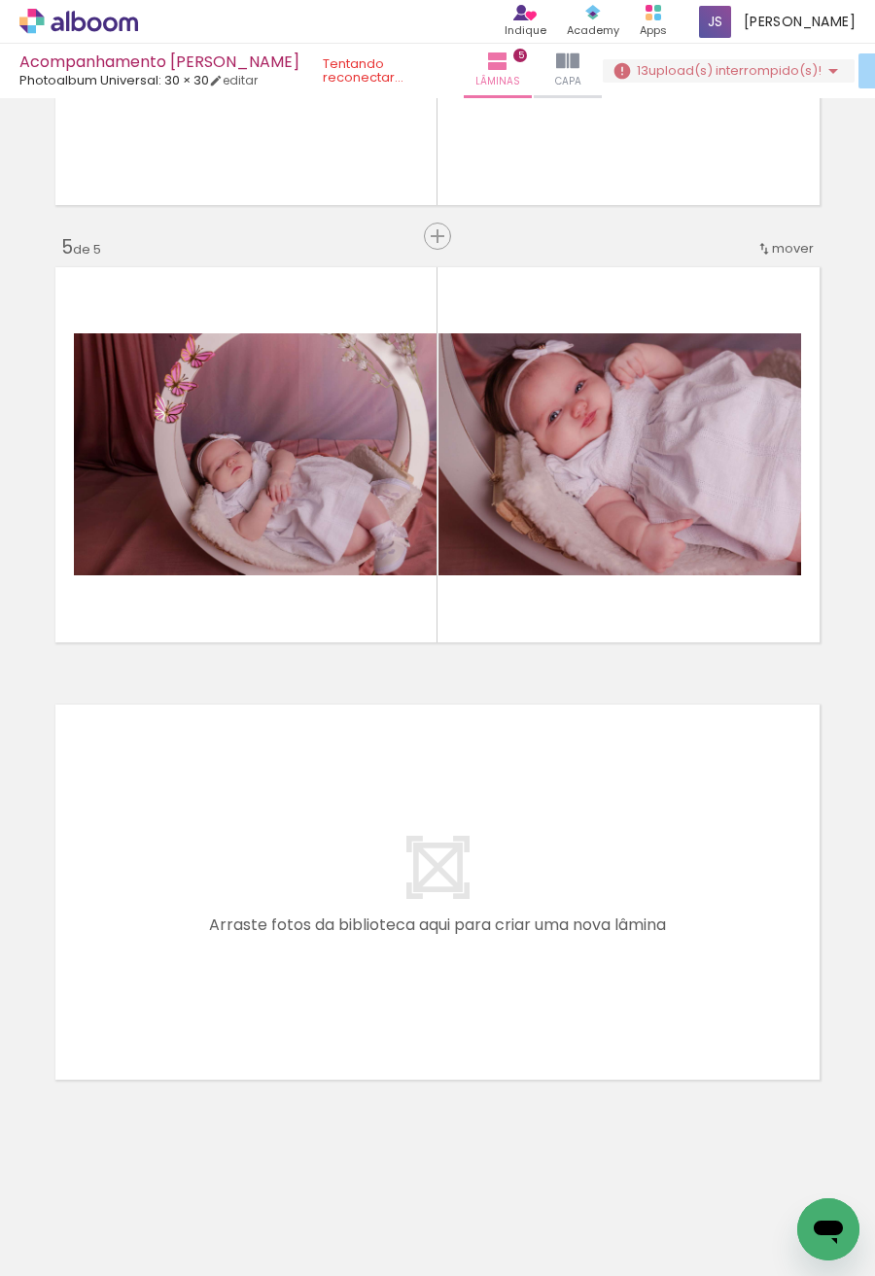
scroll to position [0, 6612]
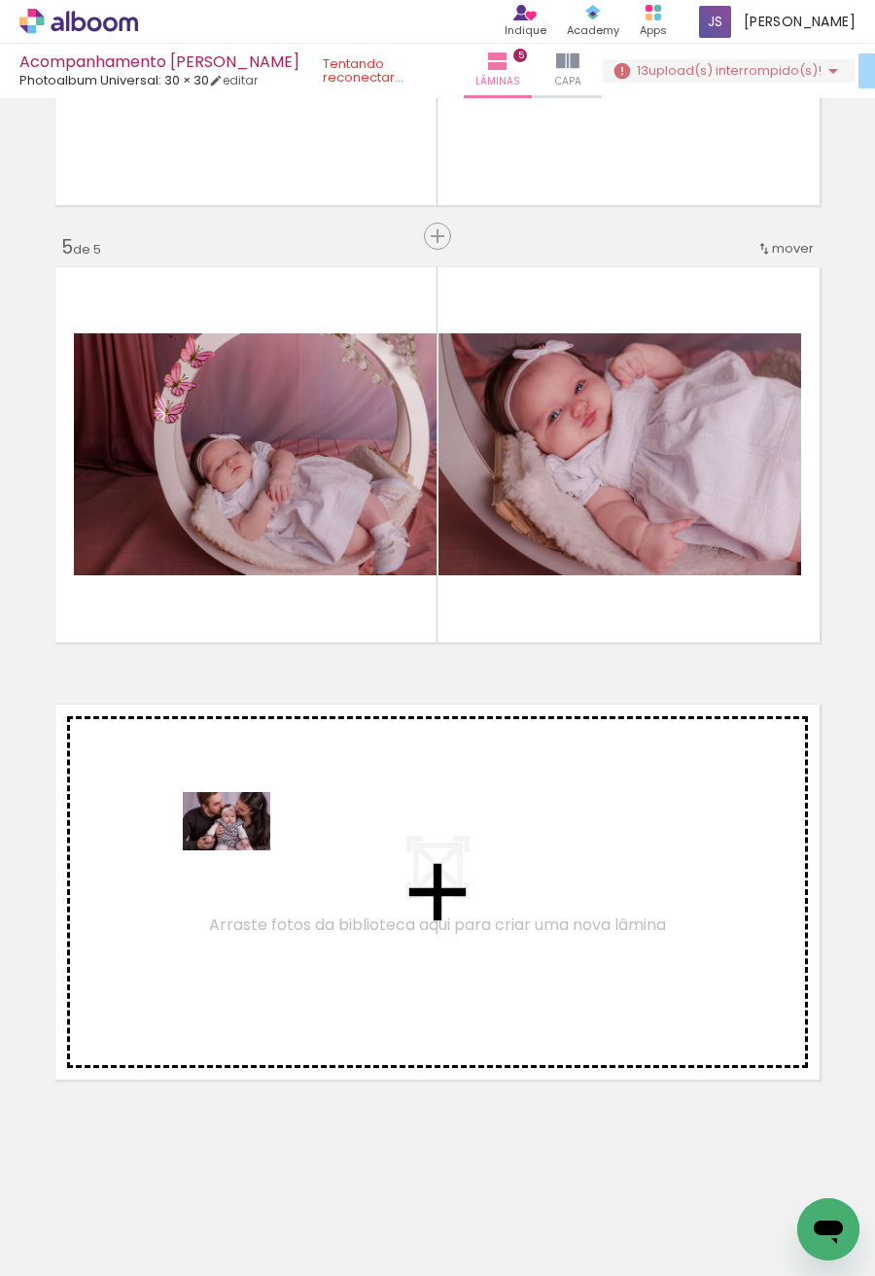
drag, startPoint x: 459, startPoint y: 1222, endPoint x: 240, endPoint y: 850, distance: 430.9
click at [240, 850] on quentale-workspace at bounding box center [437, 638] width 875 height 1276
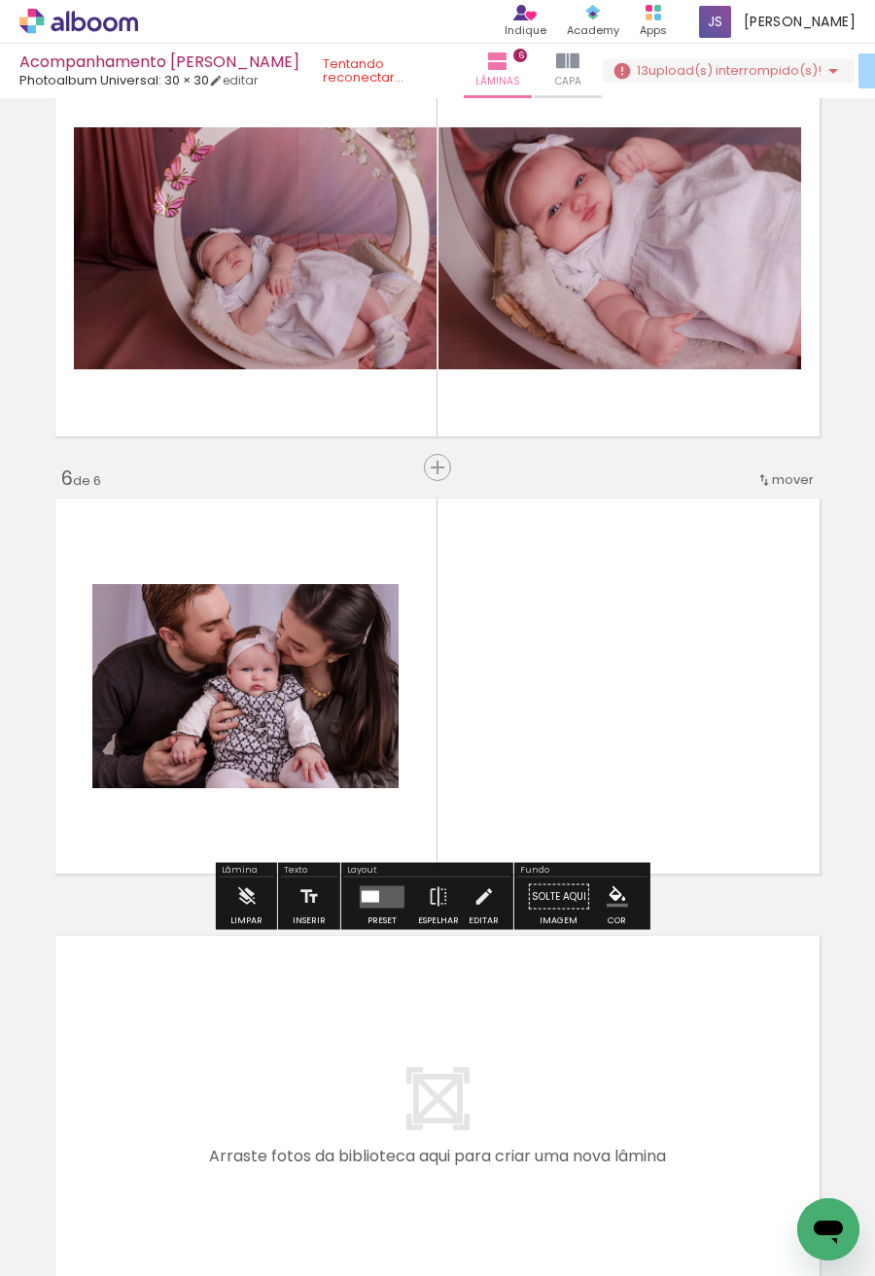
scroll to position [1910, 0]
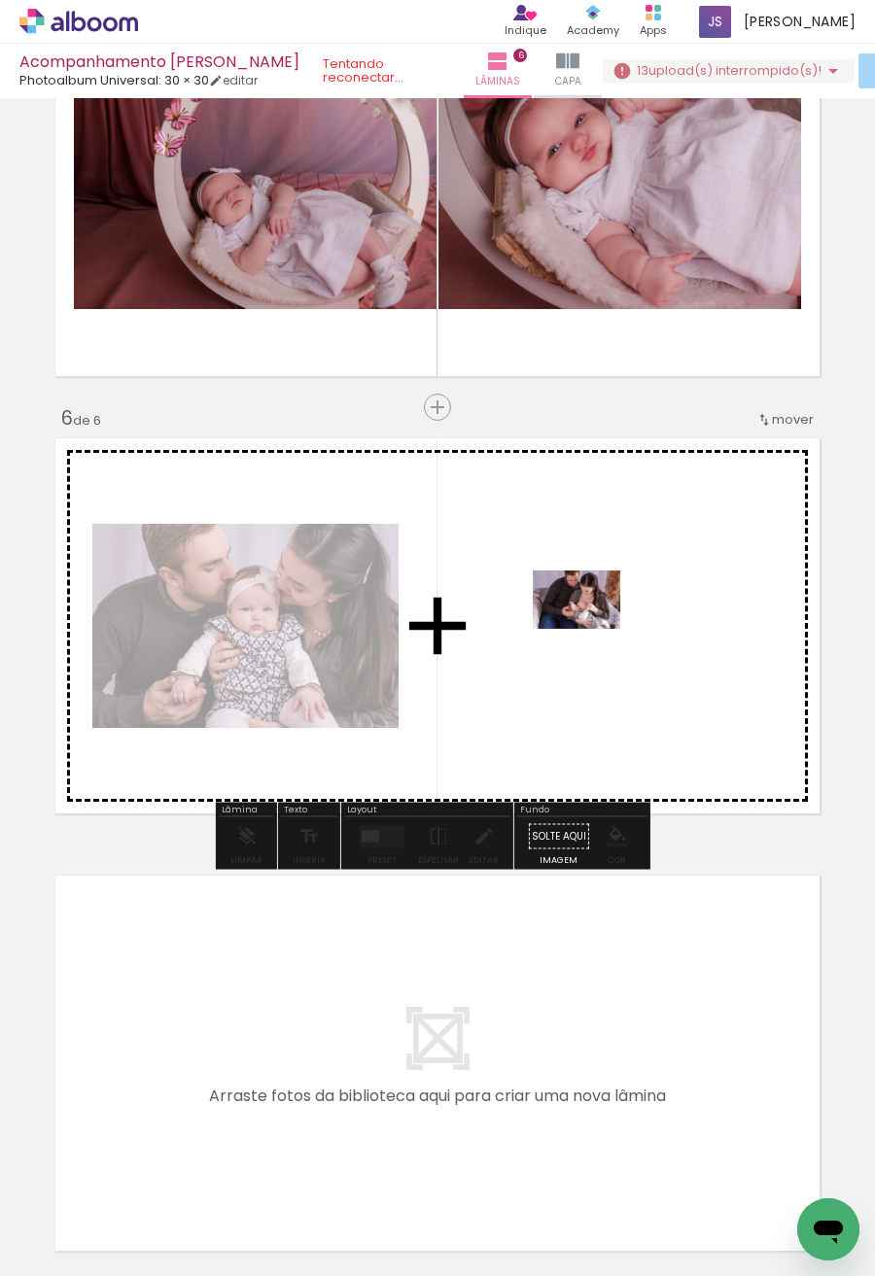
drag, startPoint x: 363, startPoint y: 1211, endPoint x: 591, endPoint y: 629, distance: 625.4
click at [591, 629] on quentale-workspace at bounding box center [437, 638] width 875 height 1276
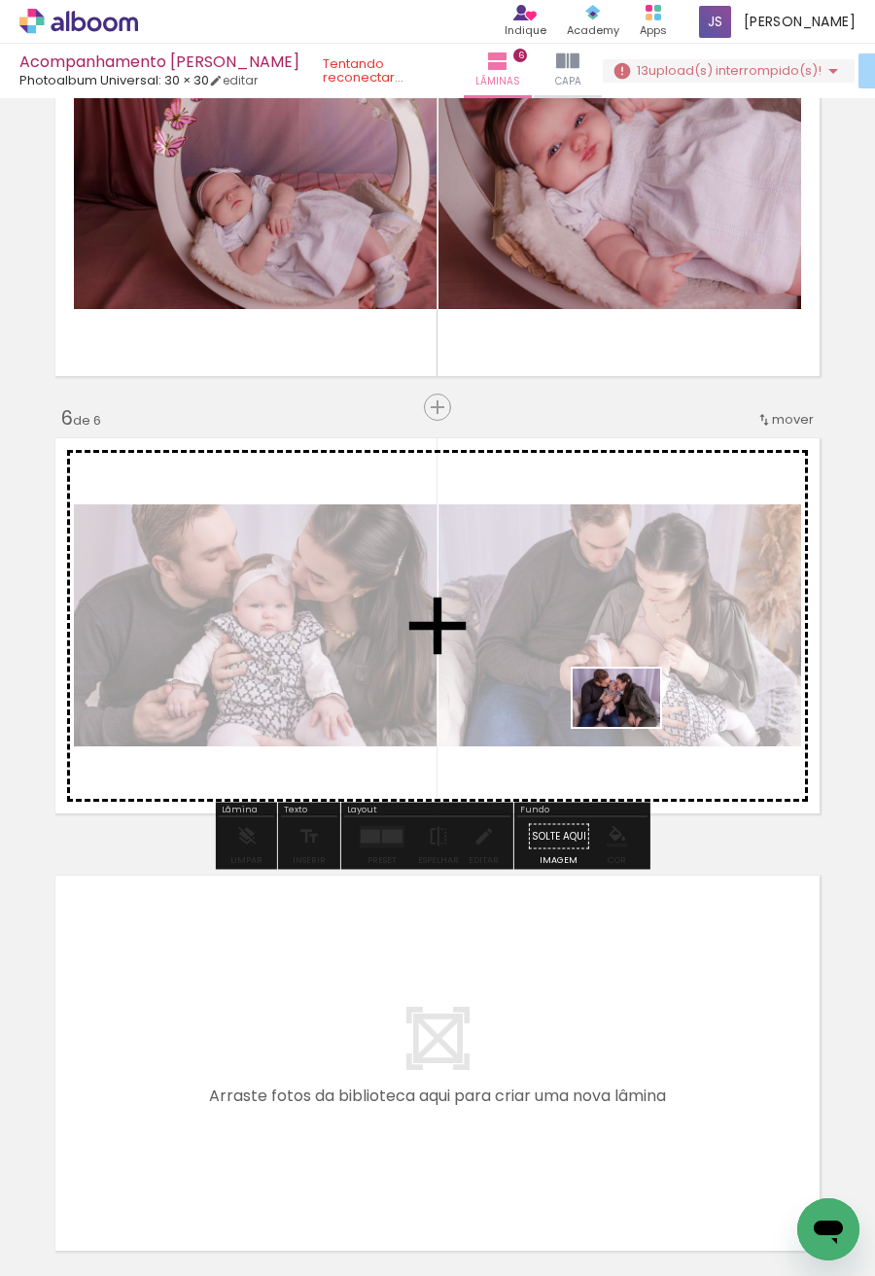
drag, startPoint x: 581, startPoint y: 1204, endPoint x: 631, endPoint y: 727, distance: 479.8
click at [631, 727] on quentale-workspace at bounding box center [437, 638] width 875 height 1276
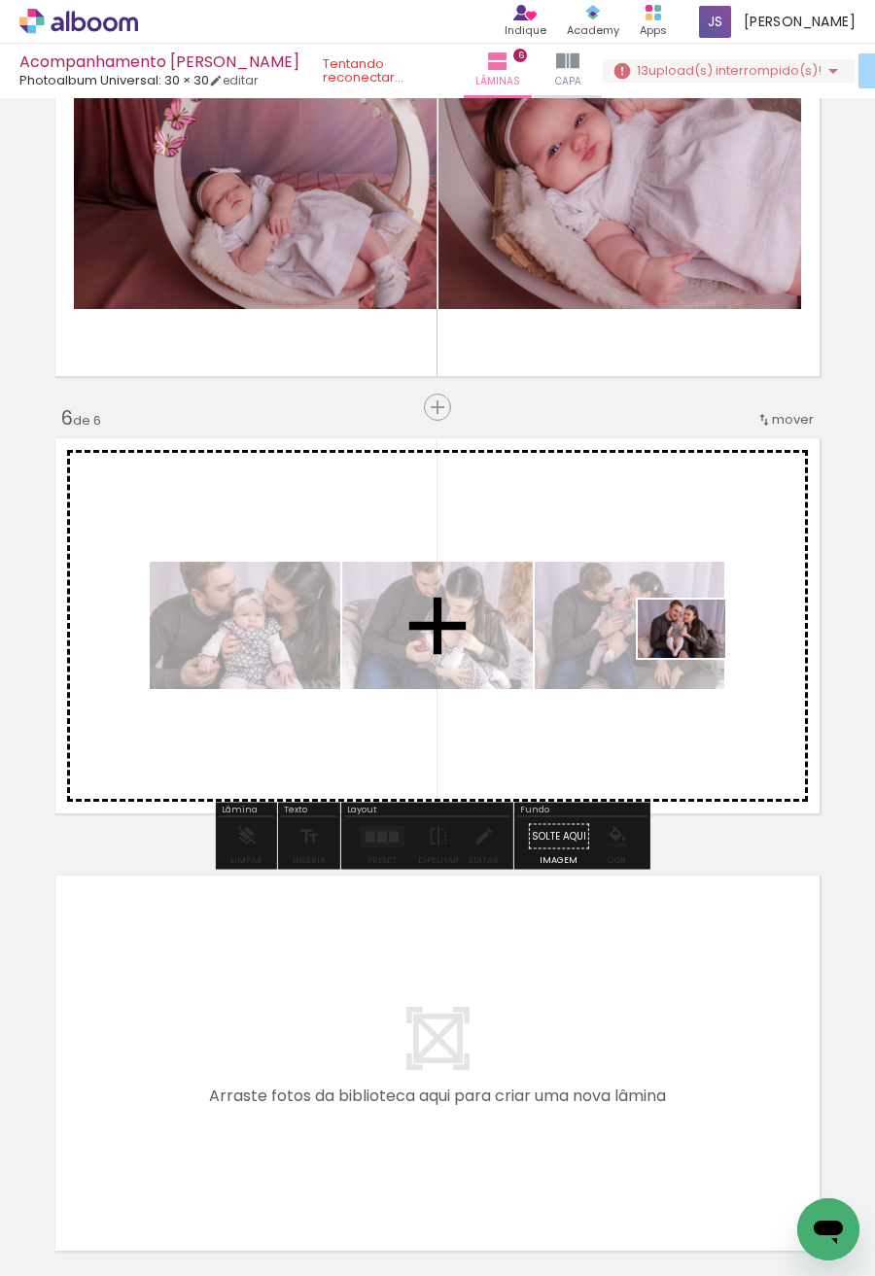
drag, startPoint x: 677, startPoint y: 1216, endPoint x: 696, endPoint y: 658, distance: 558.3
click at [696, 658] on quentale-workspace at bounding box center [437, 638] width 875 height 1276
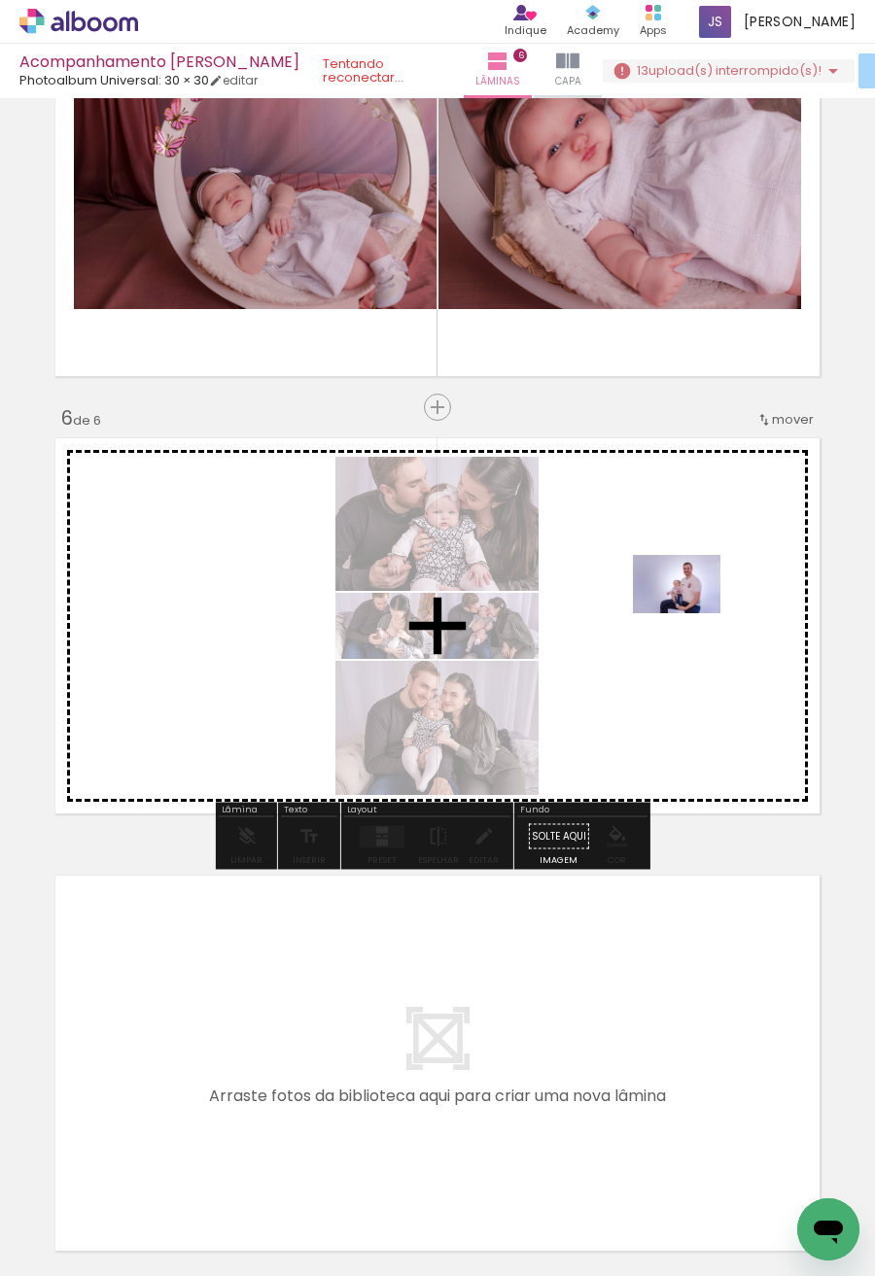
drag, startPoint x: 762, startPoint y: 1226, endPoint x: 691, endPoint y: 613, distance: 616.5
click at [691, 613] on quentale-workspace at bounding box center [437, 638] width 875 height 1276
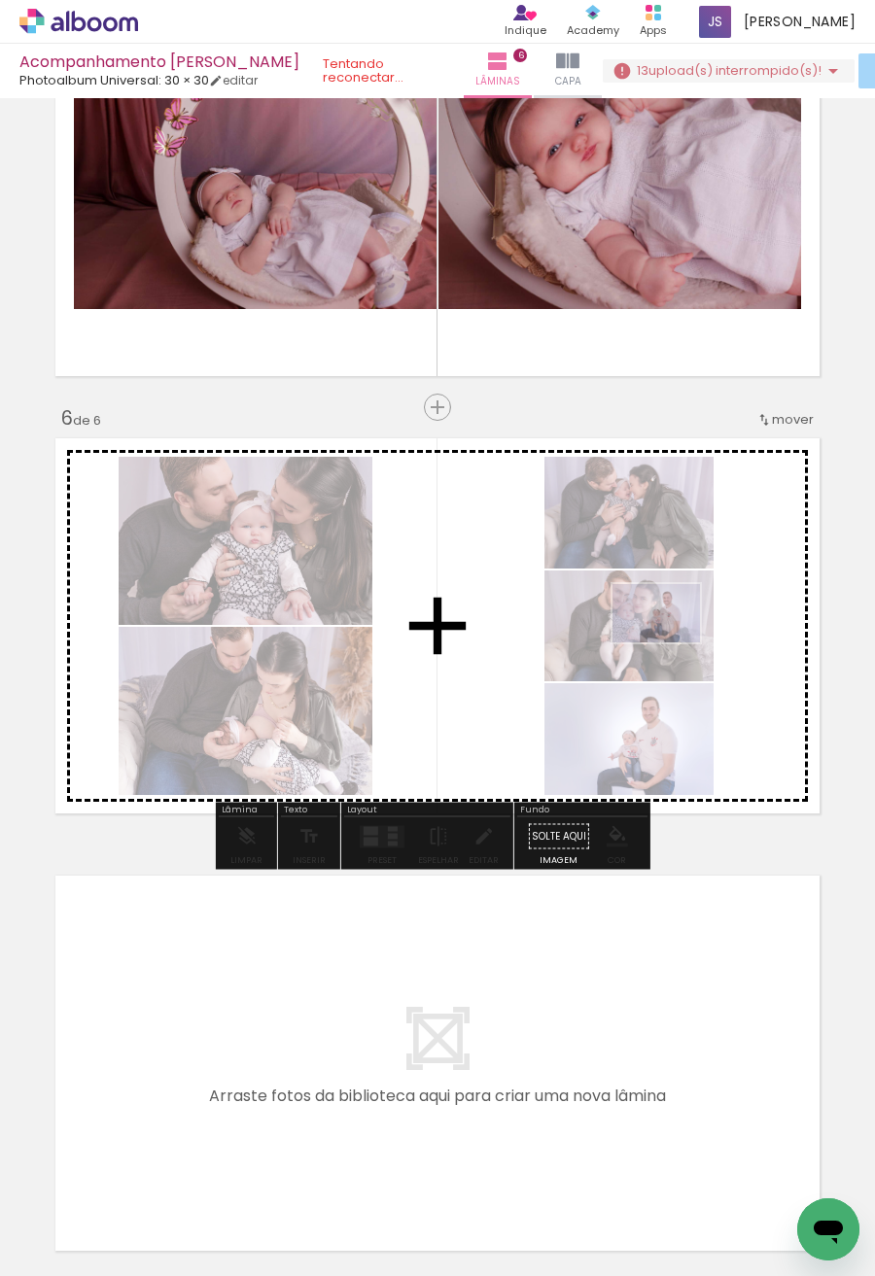
drag, startPoint x: 771, startPoint y: 1218, endPoint x: 671, endPoint y: 642, distance: 584.1
click at [671, 642] on quentale-workspace at bounding box center [437, 638] width 875 height 1276
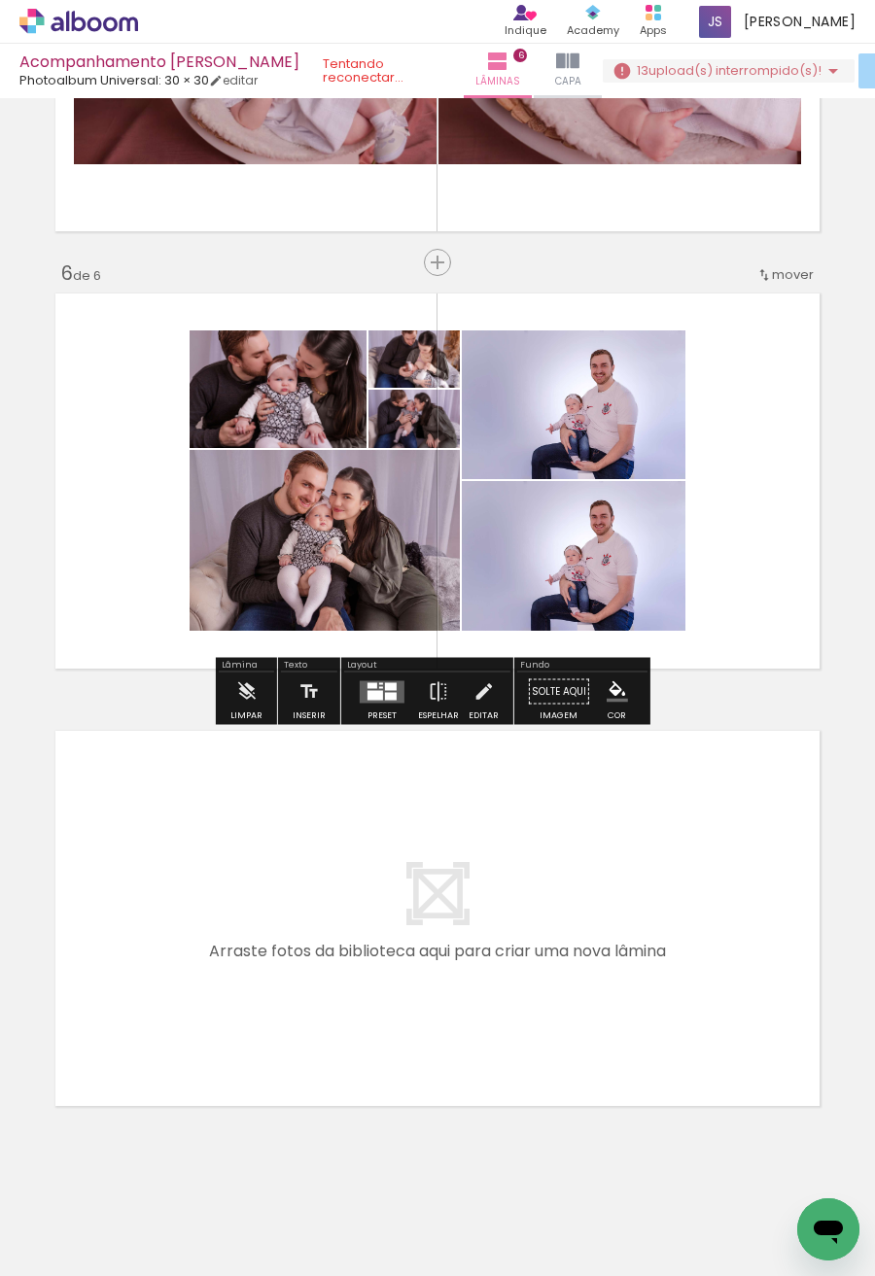
scroll to position [2081, 0]
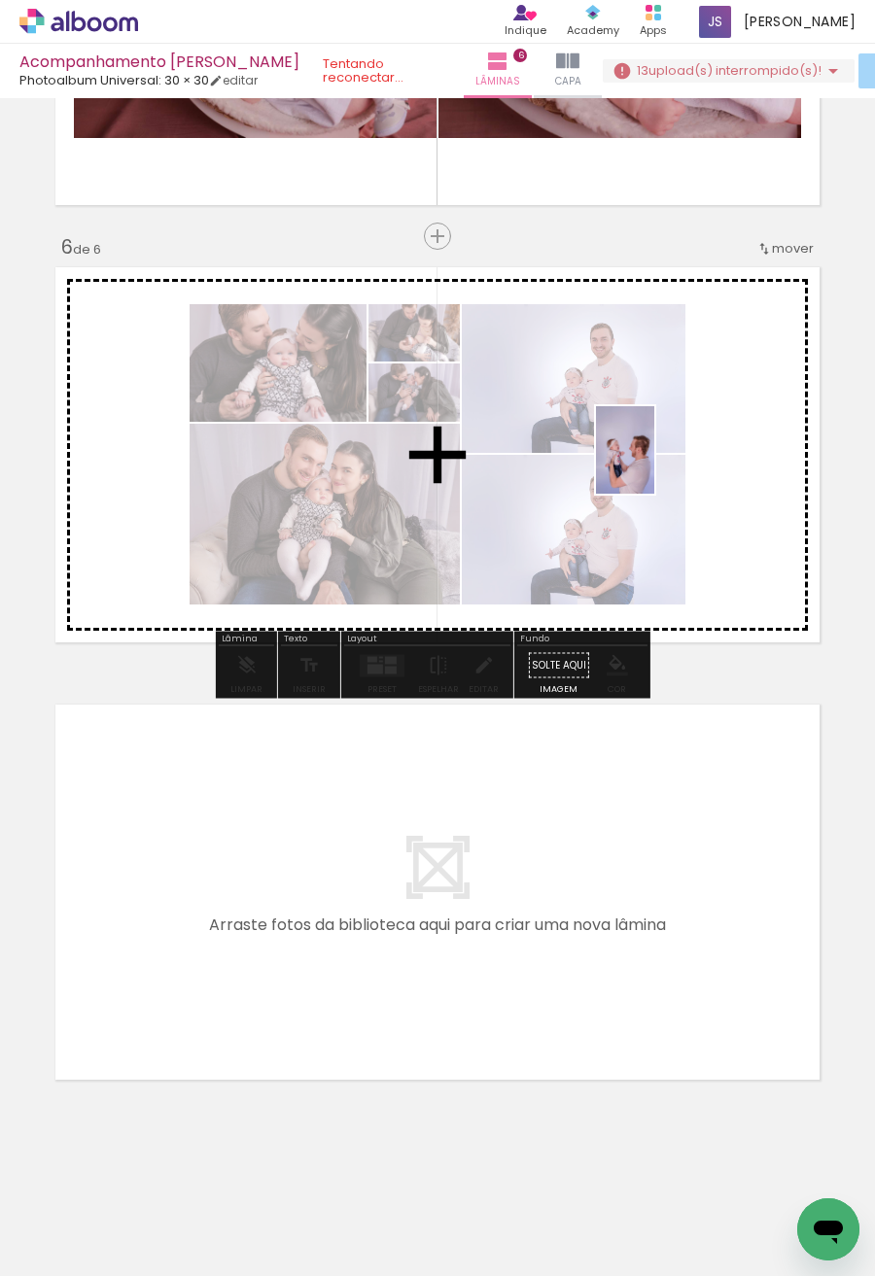
drag, startPoint x: 864, startPoint y: 1191, endPoint x: 654, endPoint y: 465, distance: 755.8
click at [654, 465] on quentale-workspace at bounding box center [437, 638] width 875 height 1276
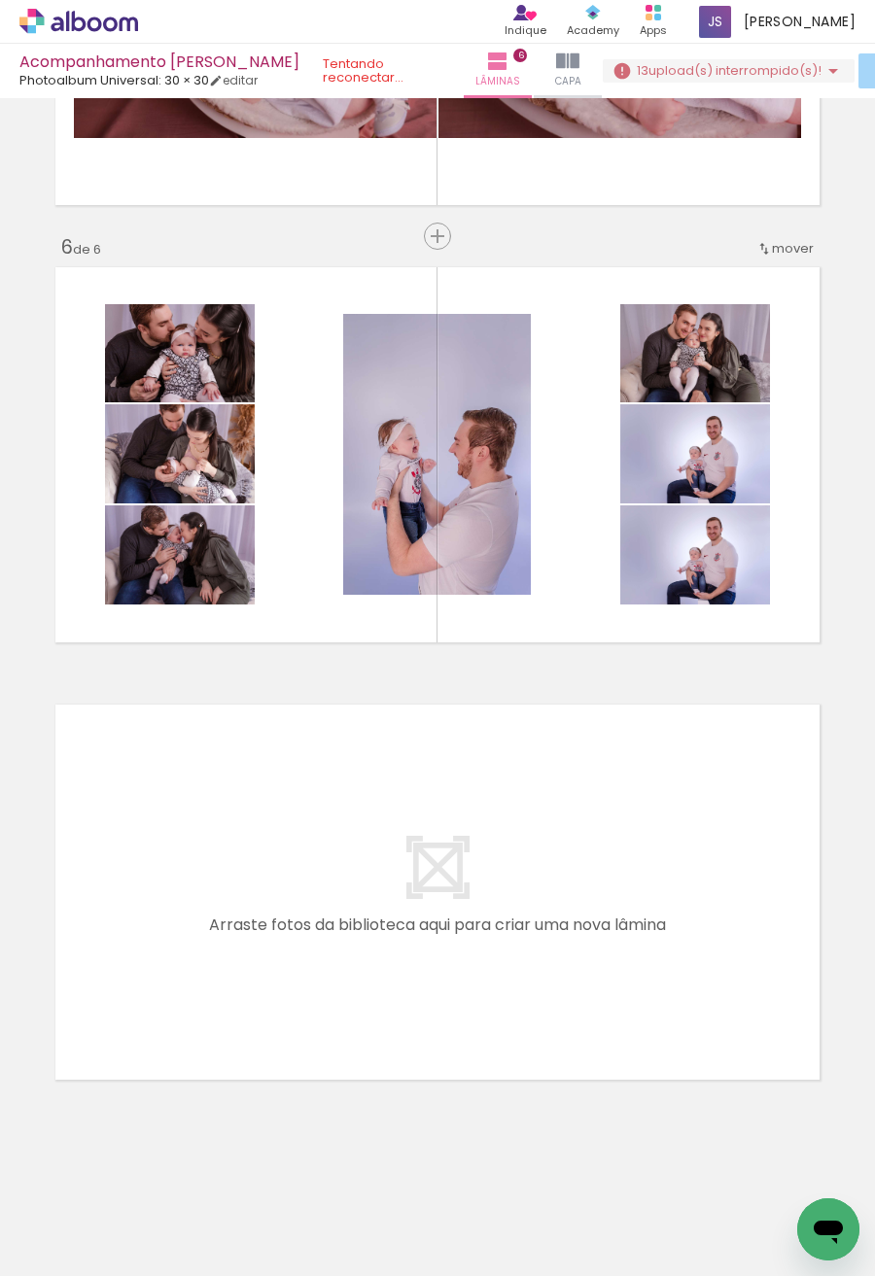
scroll to position [0, 6221]
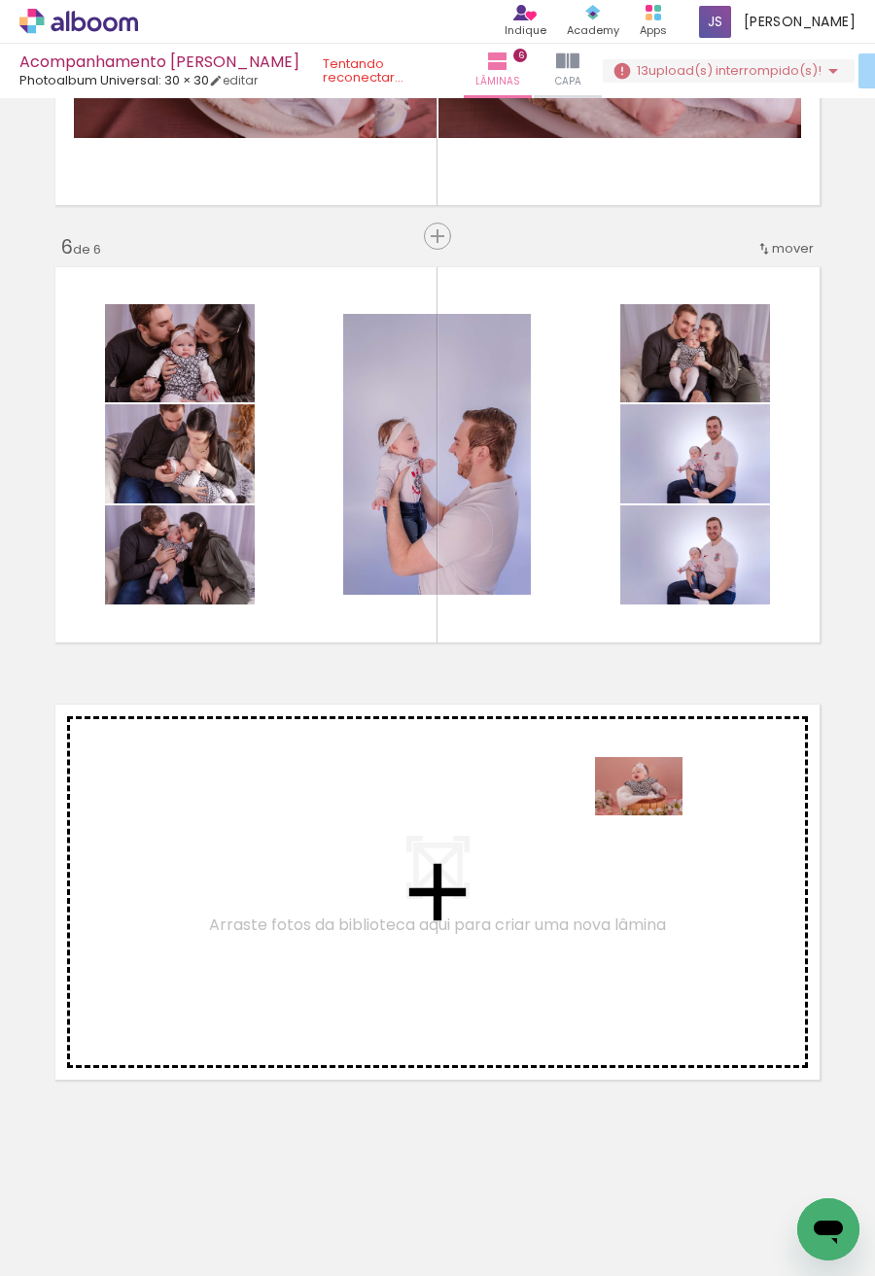
drag, startPoint x: 624, startPoint y: 1220, endPoint x: 644, endPoint y: 838, distance: 382.5
click at [644, 838] on quentale-workspace at bounding box center [437, 638] width 875 height 1276
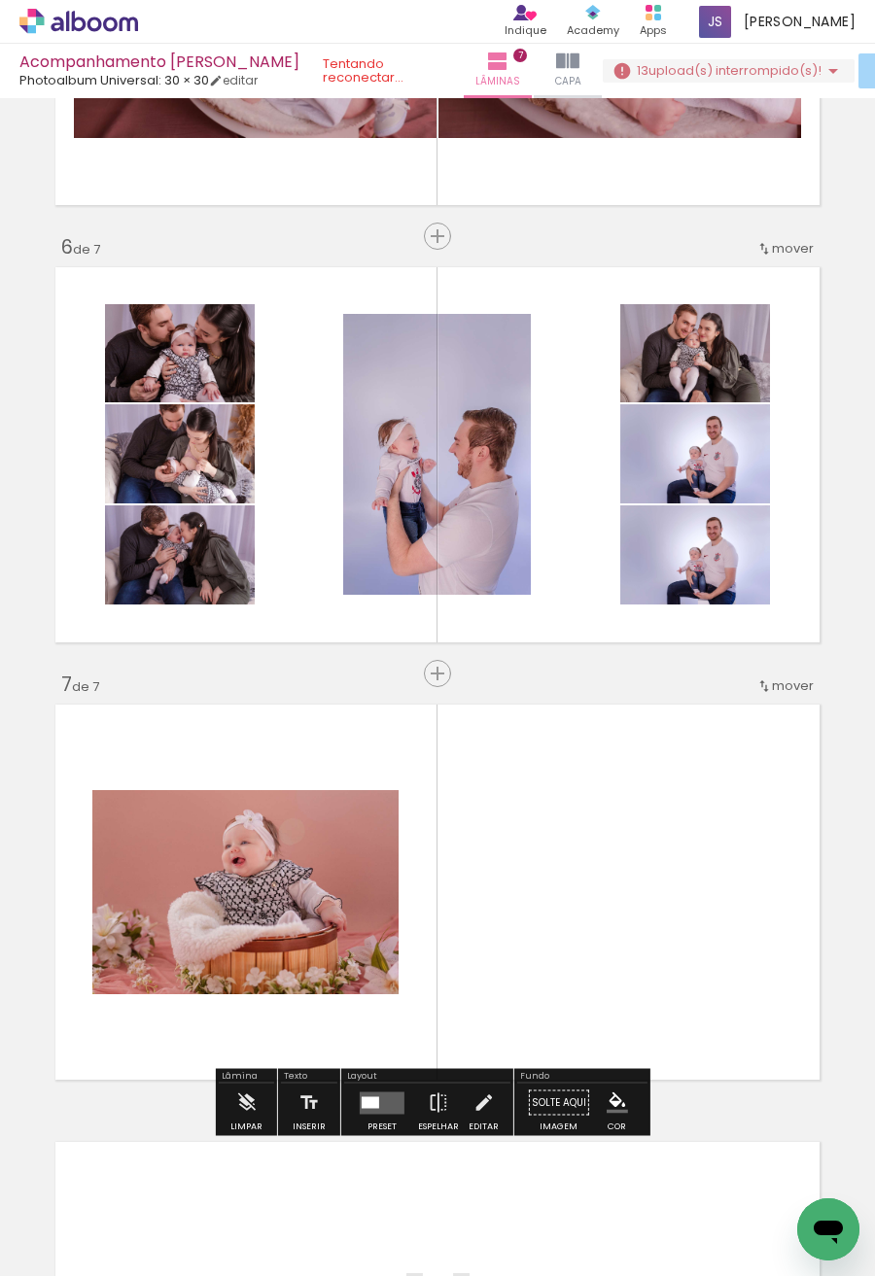
scroll to position [2347, 0]
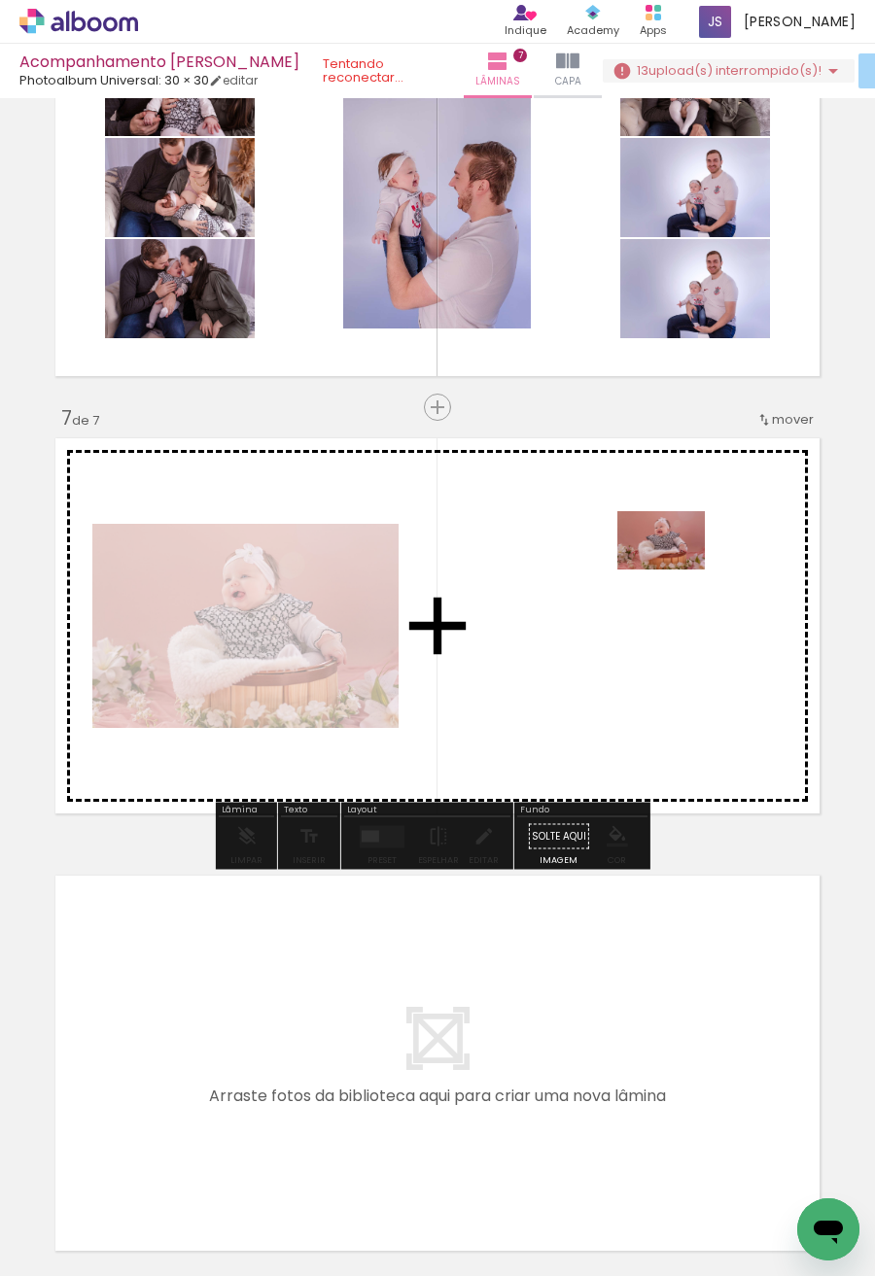
drag, startPoint x: 432, startPoint y: 1231, endPoint x: 676, endPoint y: 570, distance: 704.5
click at [676, 570] on quentale-workspace at bounding box center [437, 638] width 875 height 1276
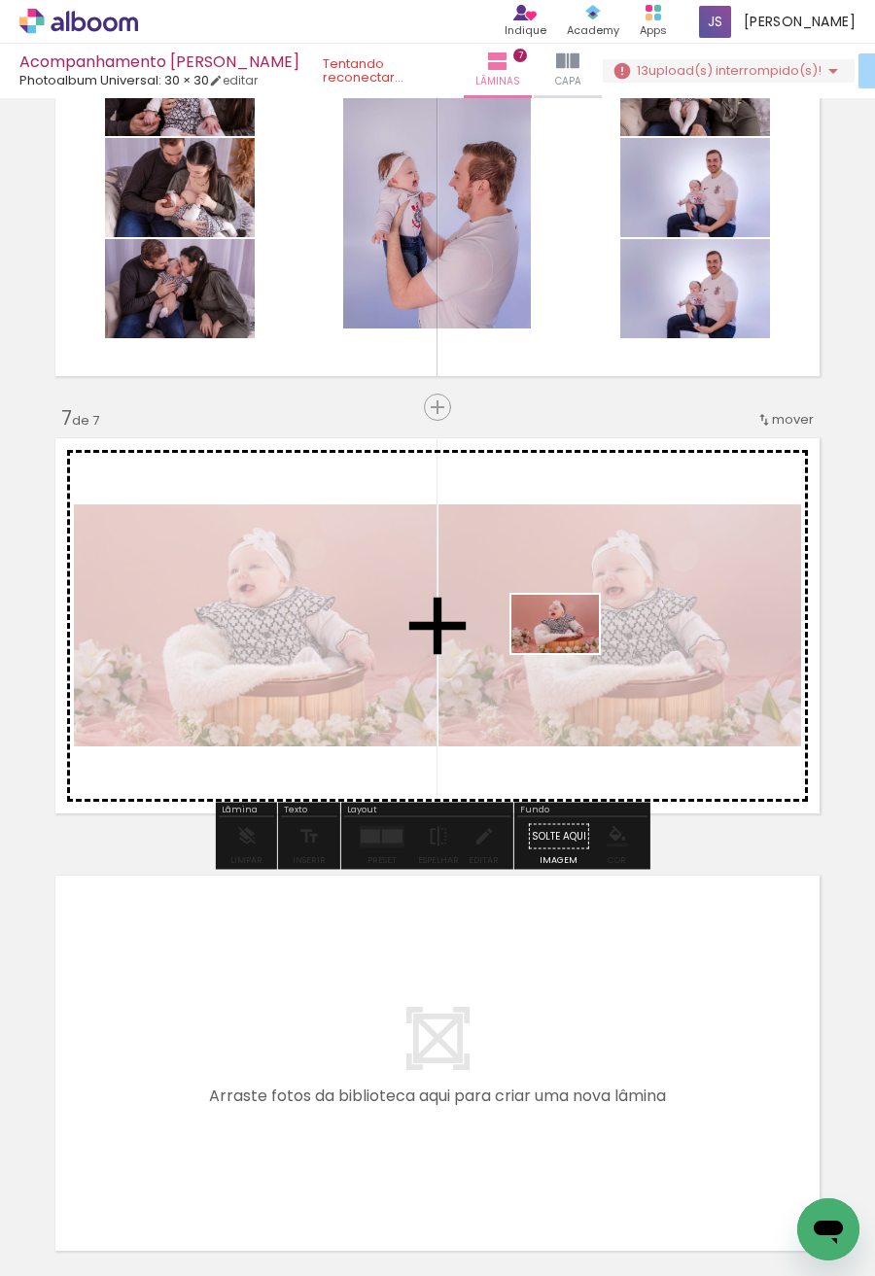
drag, startPoint x: 521, startPoint y: 1216, endPoint x: 570, endPoint y: 653, distance: 564.9
click at [570, 653] on quentale-workspace at bounding box center [437, 638] width 875 height 1276
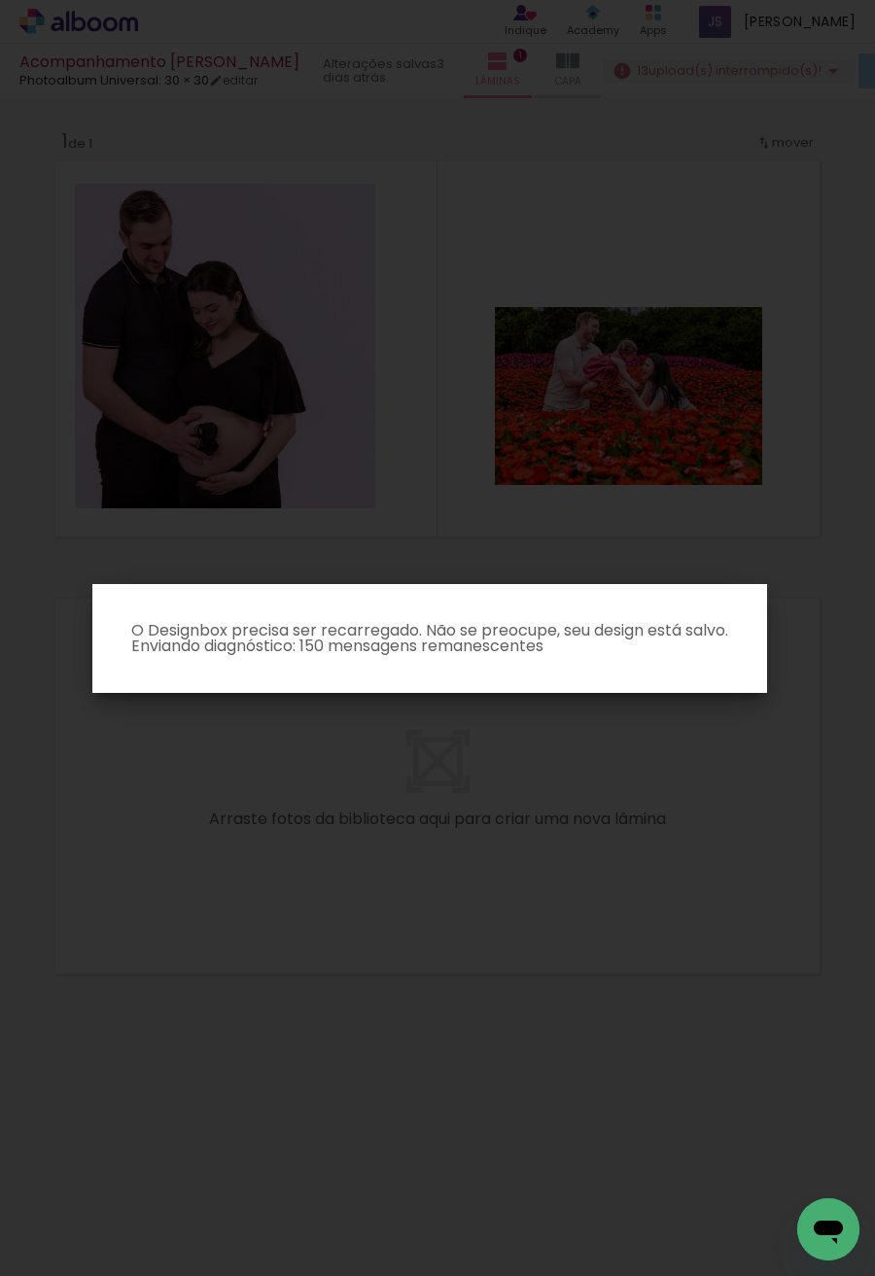
scroll to position [0, 0]
click at [775, 476] on iron-overlay-backdrop at bounding box center [437, 638] width 875 height 1276
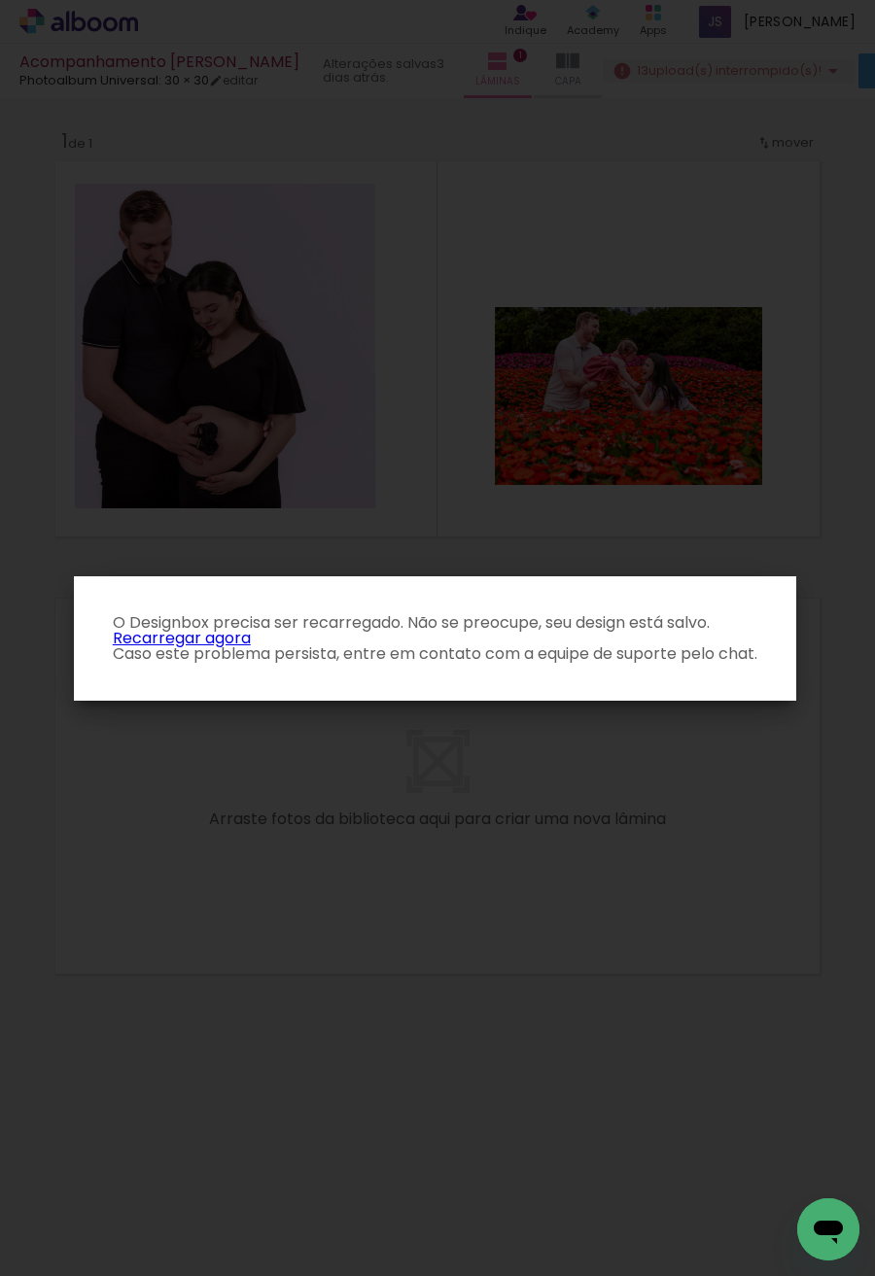
click at [674, 164] on iron-overlay-backdrop at bounding box center [437, 638] width 875 height 1276
